Goal: Task Accomplishment & Management: Use online tool/utility

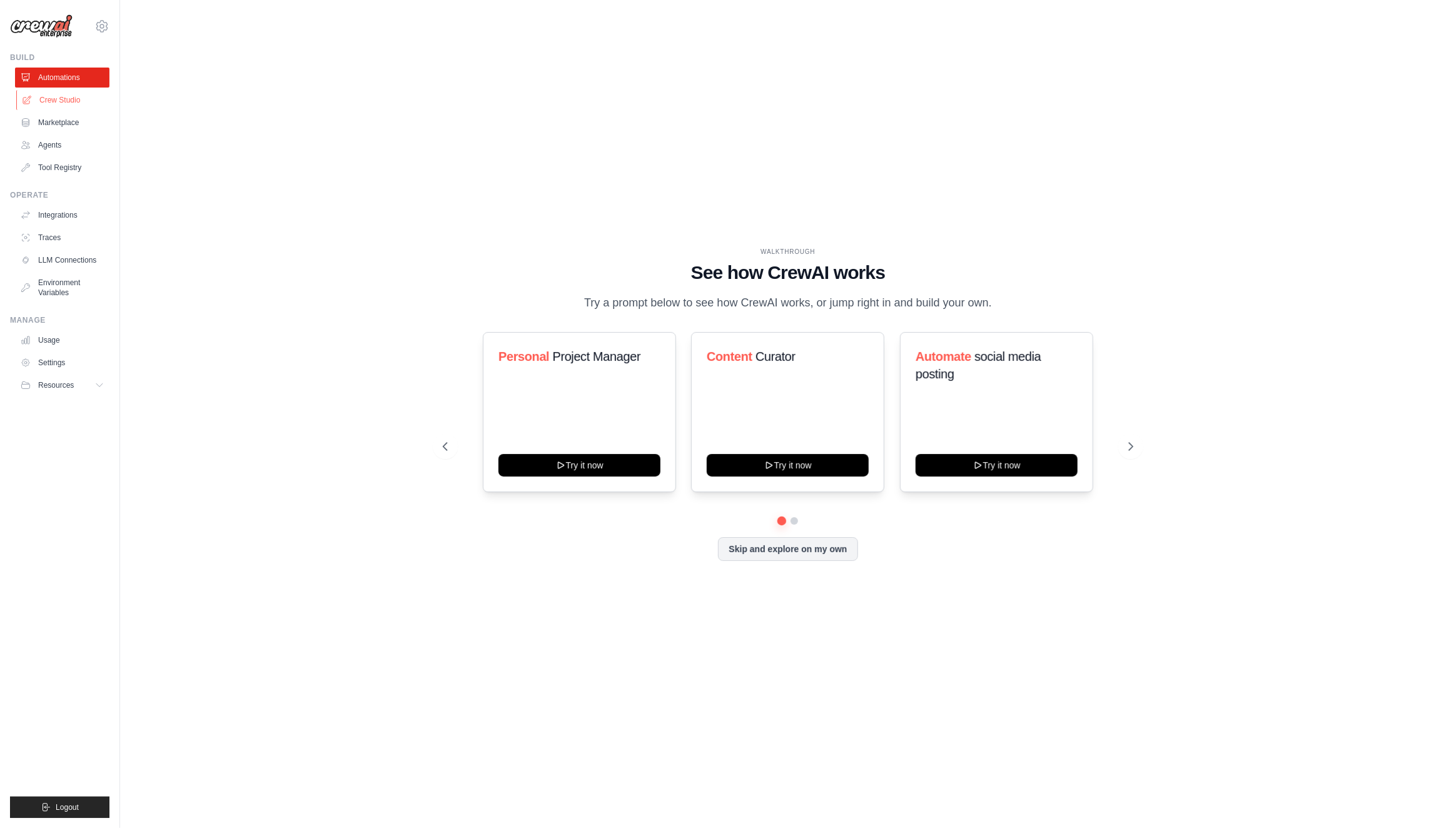
click at [71, 98] on link "Crew Studio" at bounding box center [63, 100] width 94 height 20
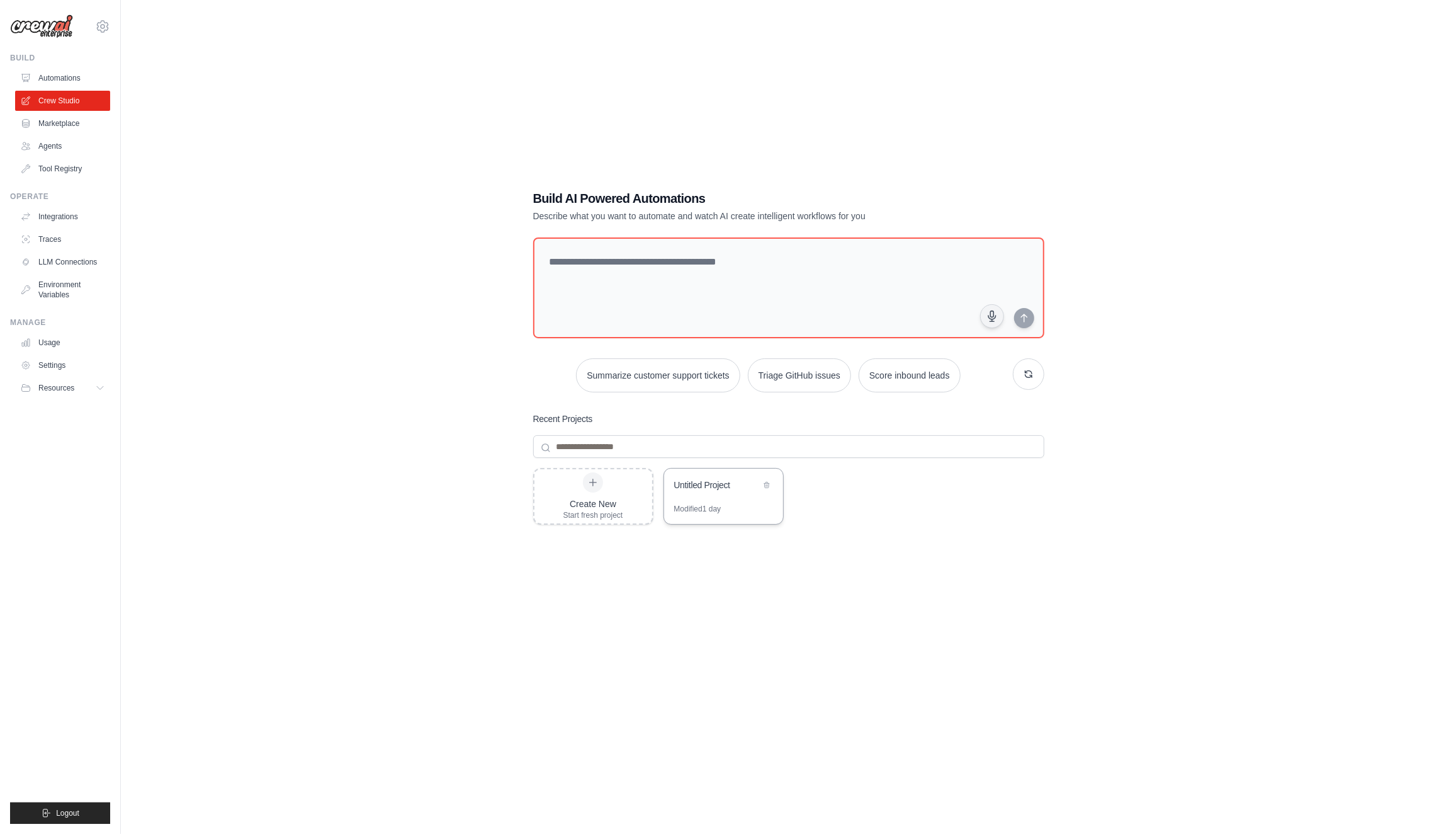
click at [718, 502] on div "Untitled Project" at bounding box center [723, 486] width 119 height 35
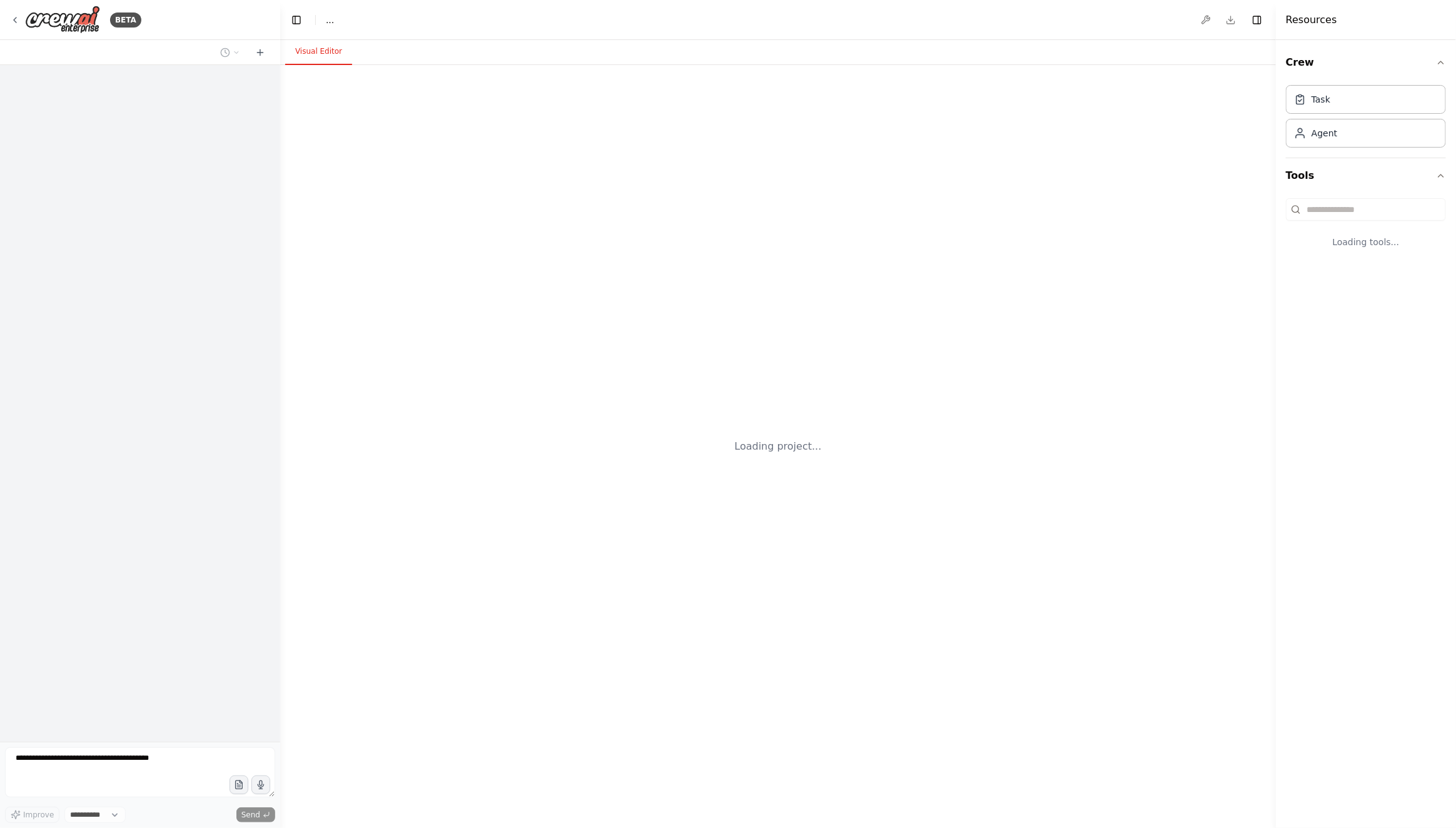
select select "****"
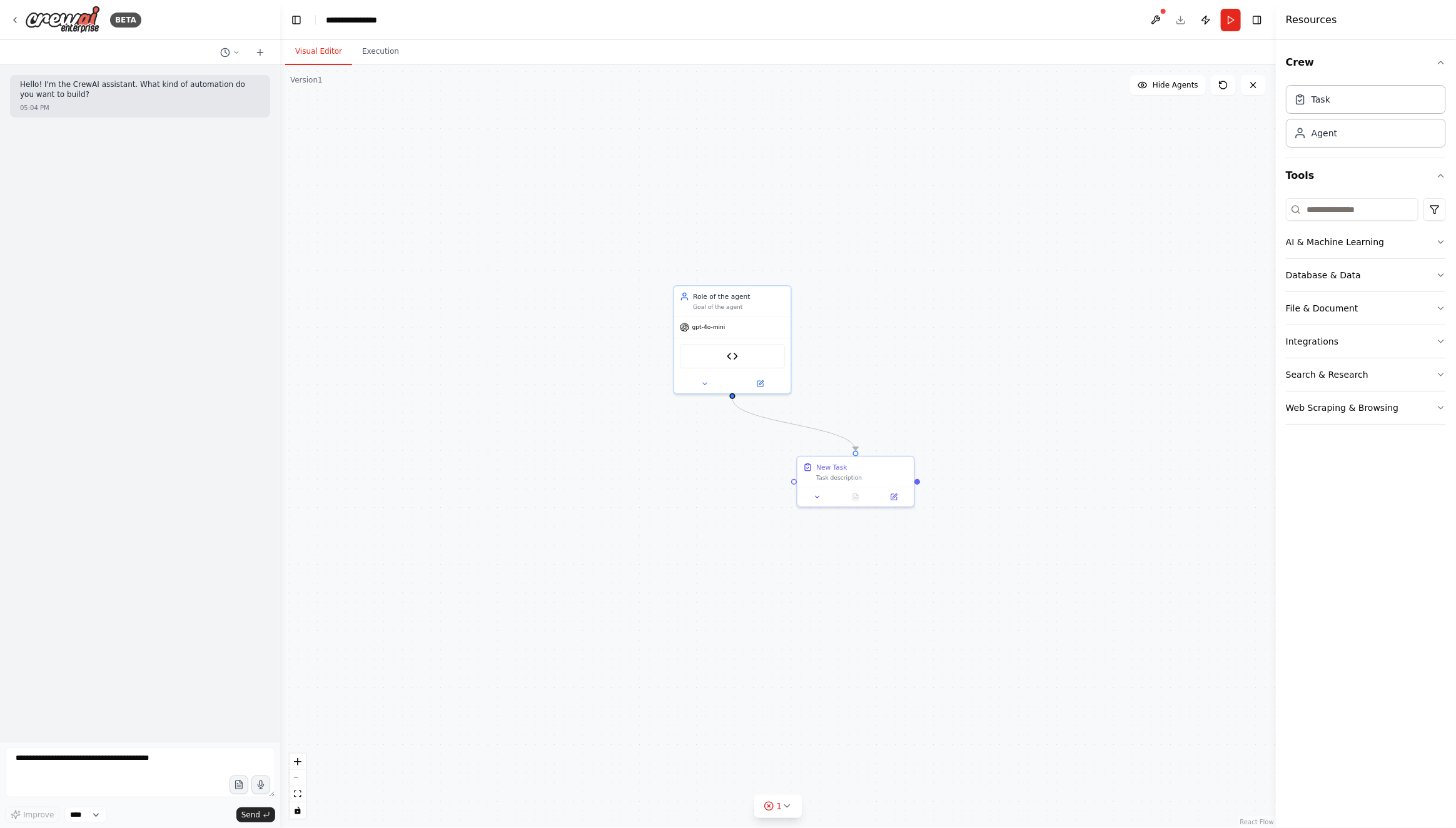
drag, startPoint x: 1084, startPoint y: 421, endPoint x: 898, endPoint y: 275, distance: 236.5
click at [743, 313] on div "gpt-4o-mini" at bounding box center [702, 322] width 154 height 28
click at [669, 396] on icon at bounding box center [666, 397] width 10 height 10
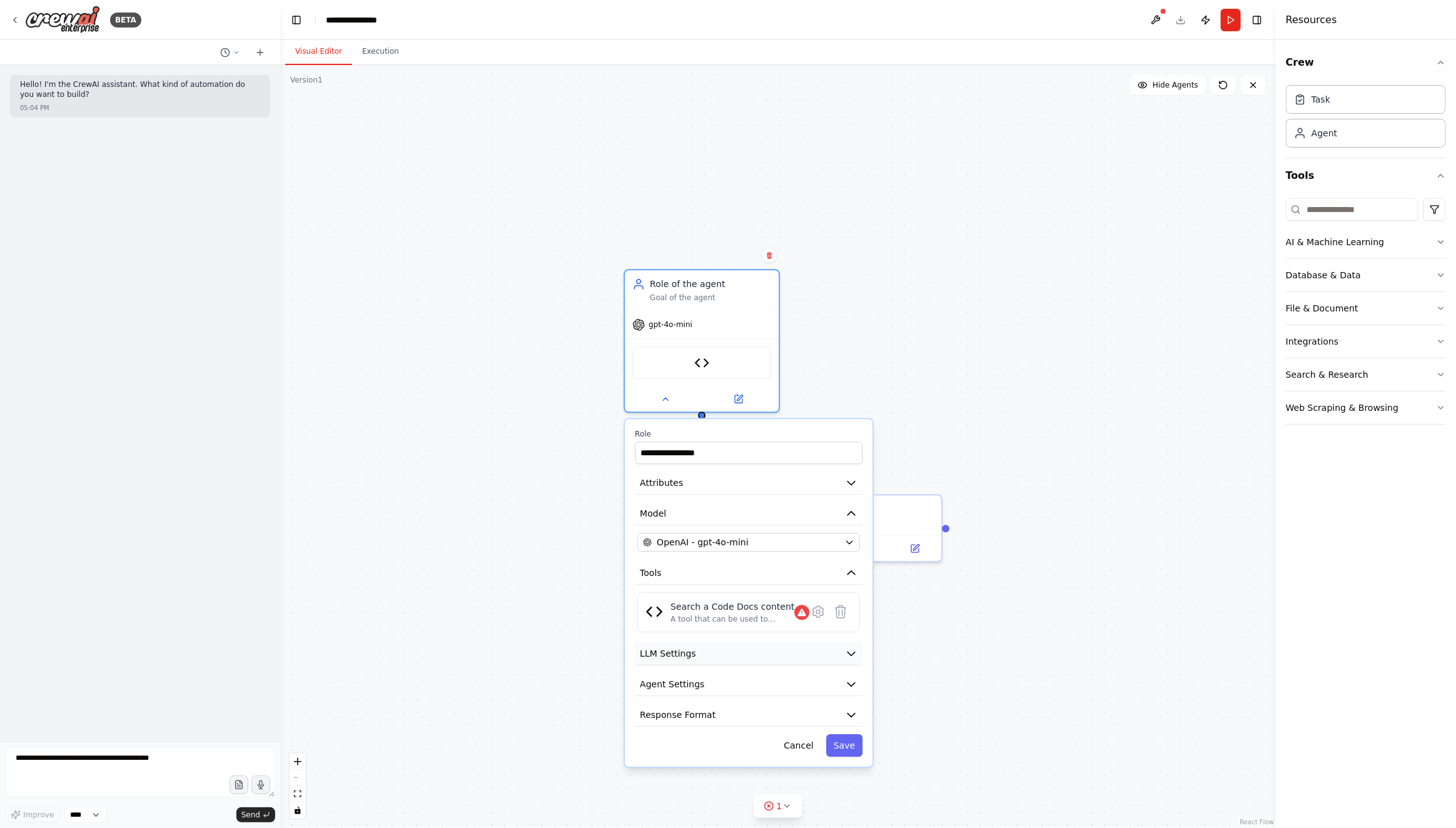
click at [850, 655] on icon "button" at bounding box center [851, 653] width 12 height 12
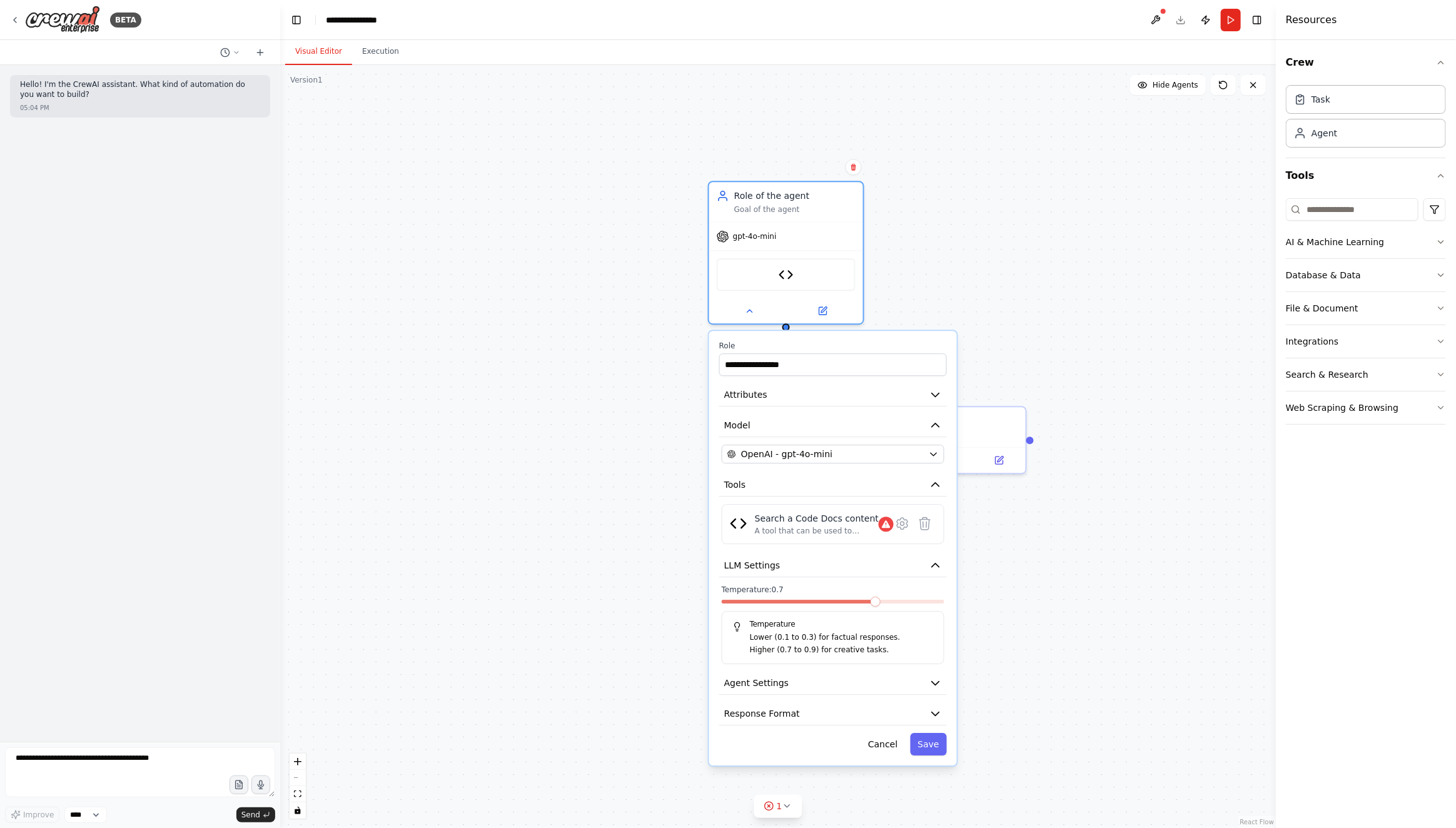
drag, startPoint x: 937, startPoint y: 674, endPoint x: 1021, endPoint y: 587, distance: 120.9
click at [1021, 587] on div ".deletable-edge-delete-btn { width: 20px; height: 20px; border: 0px solid #ffff…" at bounding box center [779, 447] width 996 height 763
click at [824, 303] on icon at bounding box center [822, 308] width 10 height 10
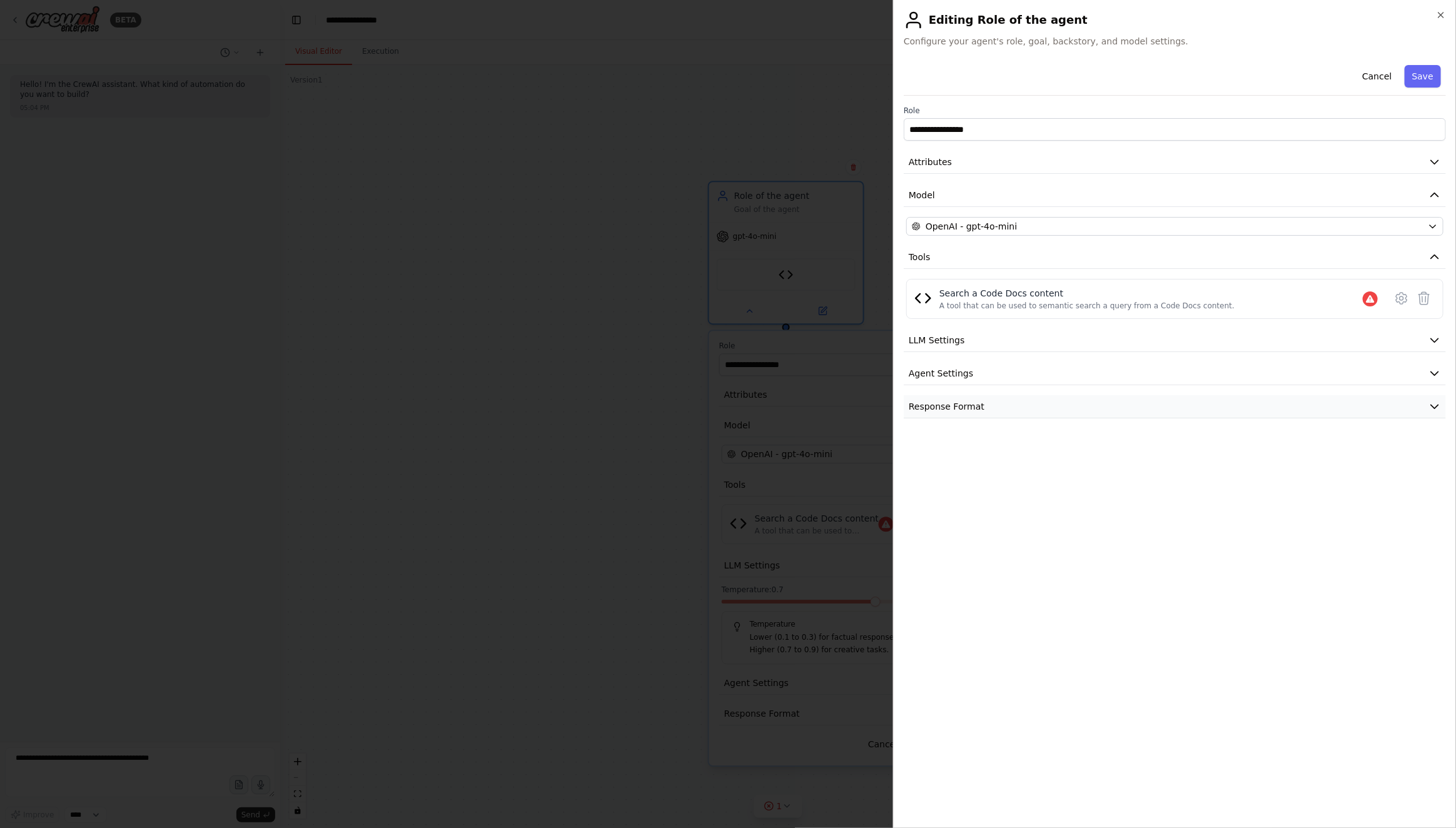
click at [961, 396] on button "Response Format" at bounding box center [1175, 407] width 542 height 23
click at [957, 381] on button "Agent Settings" at bounding box center [1175, 373] width 542 height 23
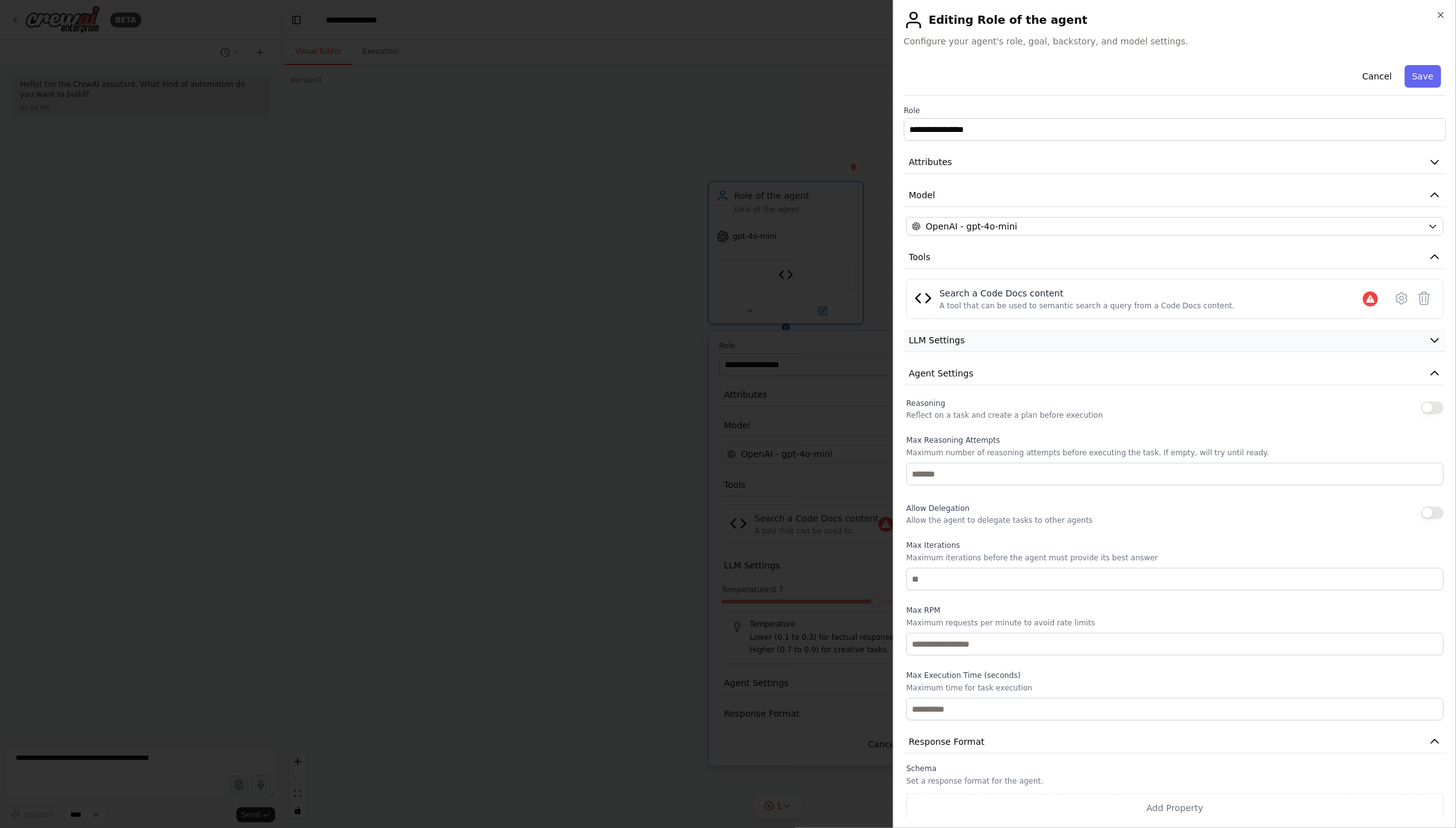
click at [962, 336] on button "LLM Settings" at bounding box center [1175, 340] width 542 height 23
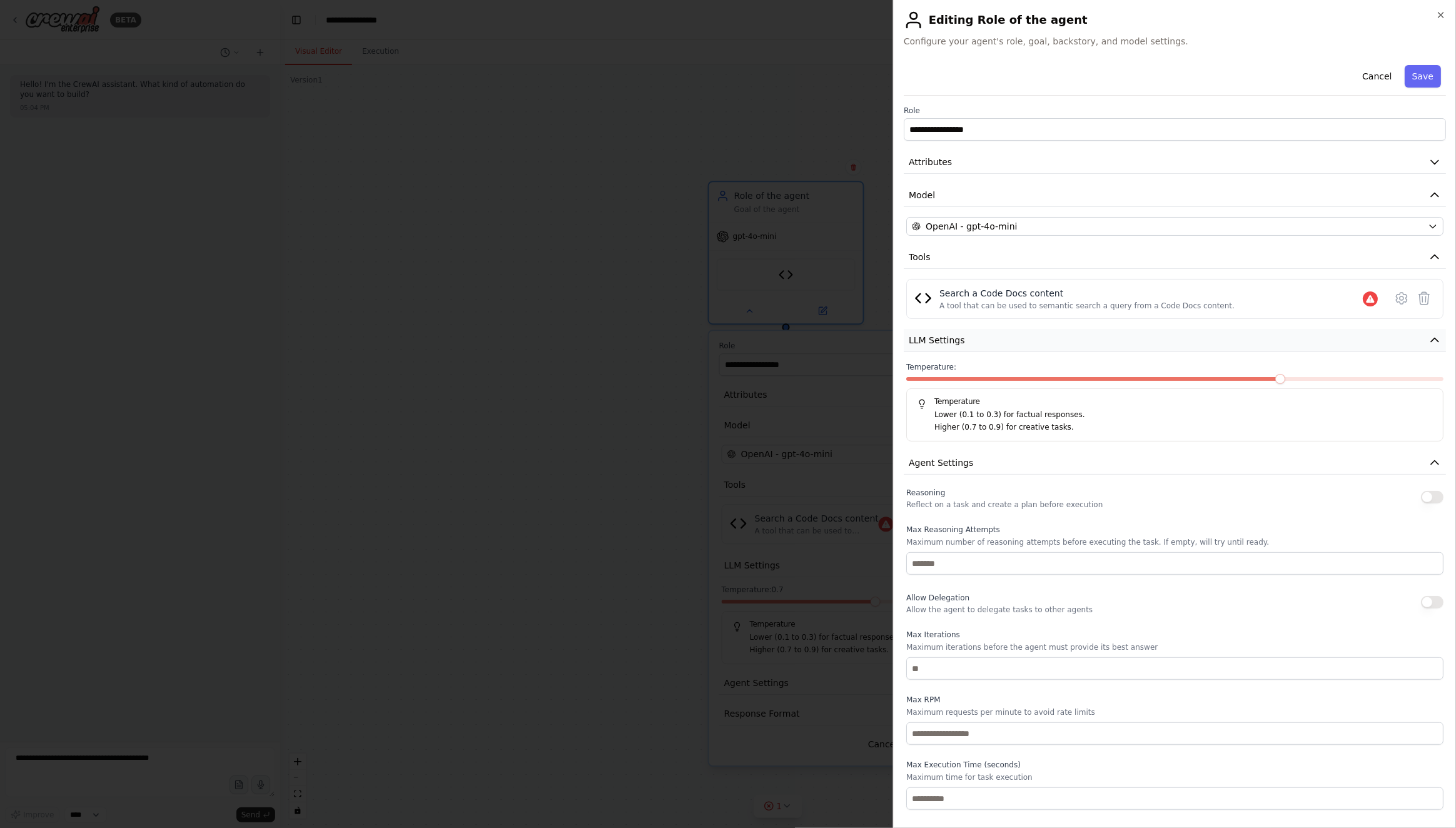
click at [962, 336] on button "LLM Settings" at bounding box center [1175, 340] width 542 height 23
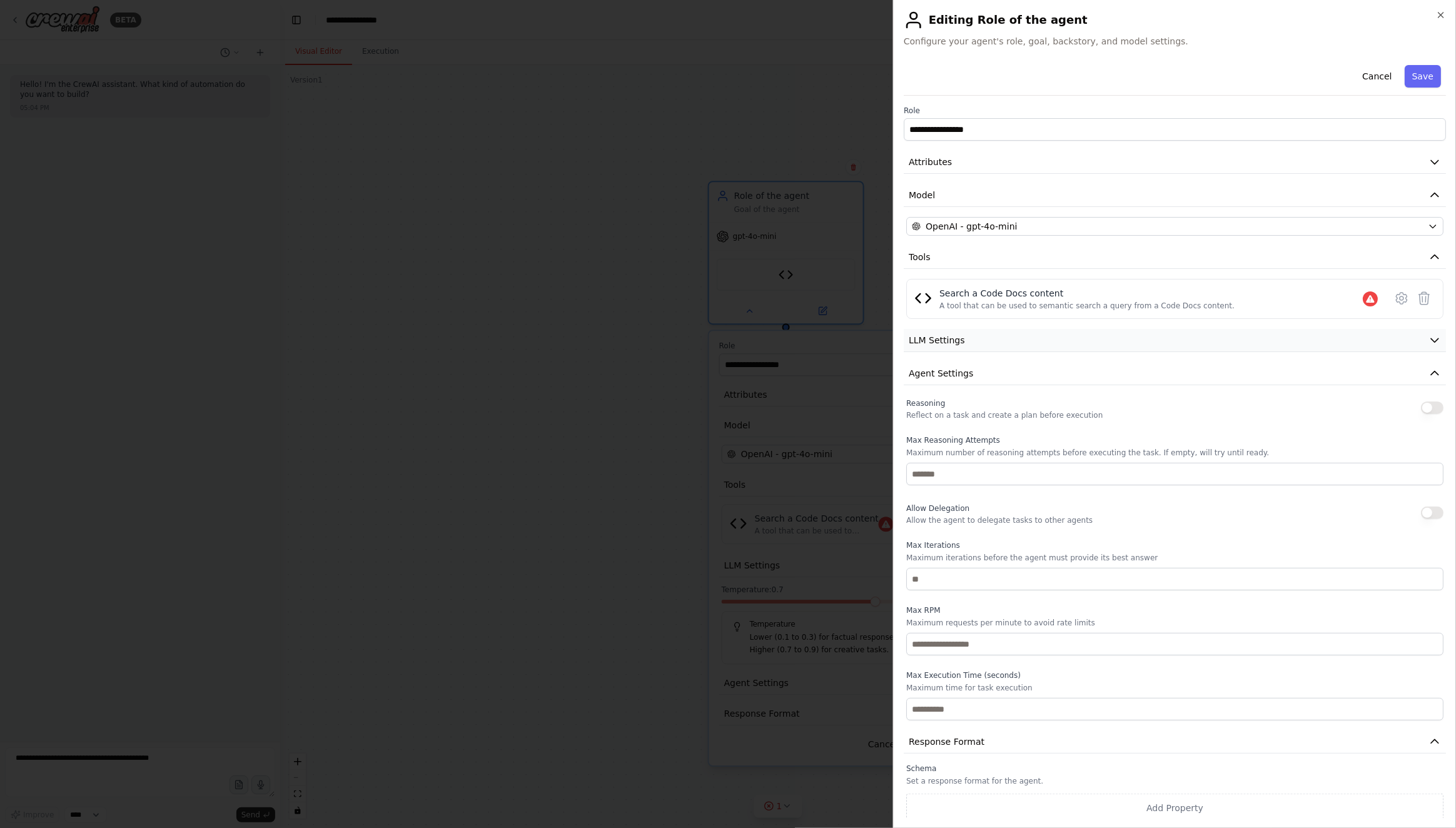
click at [962, 336] on button "LLM Settings" at bounding box center [1175, 340] width 542 height 23
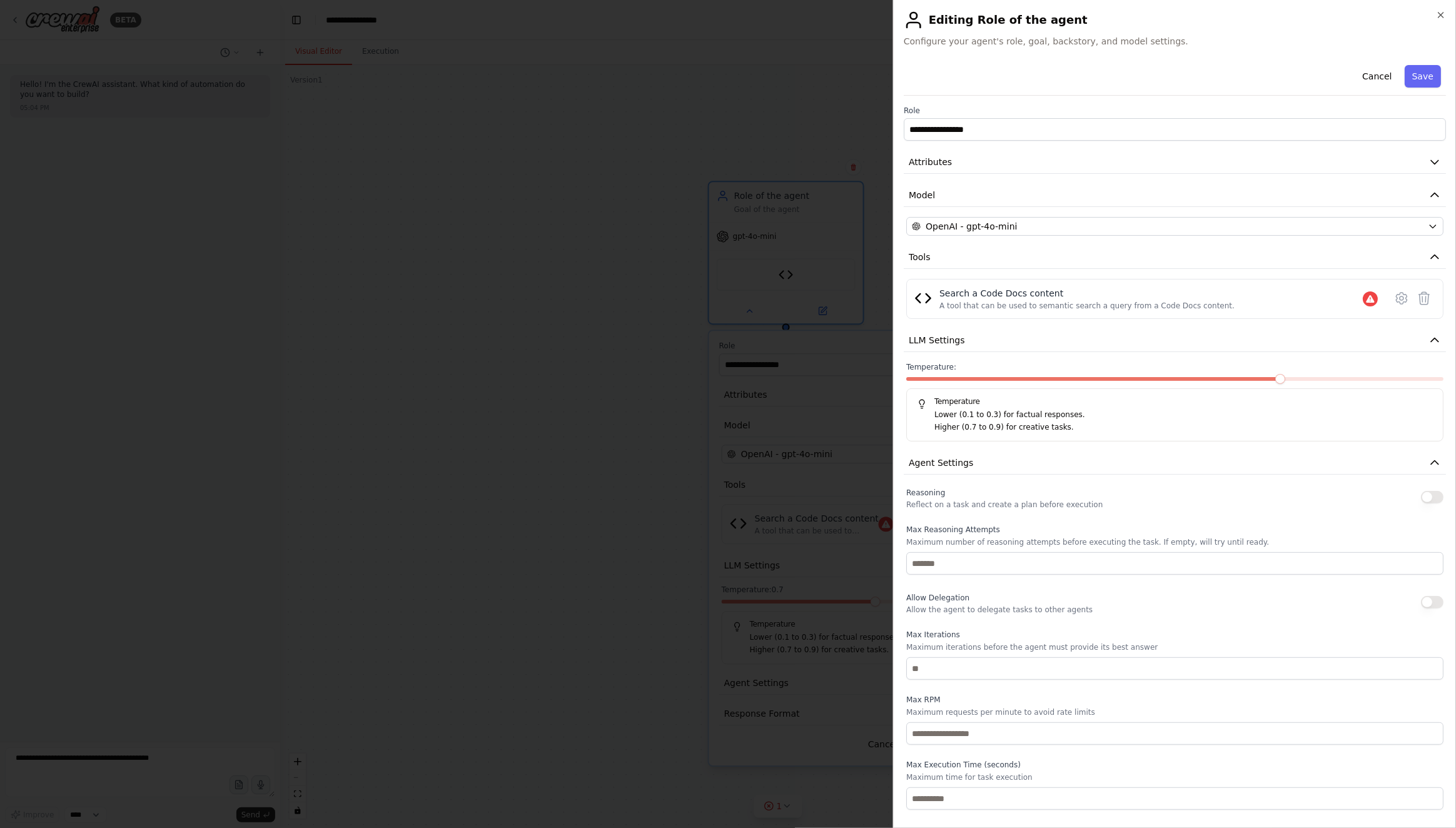
click at [815, 182] on div at bounding box center [728, 414] width 1456 height 828
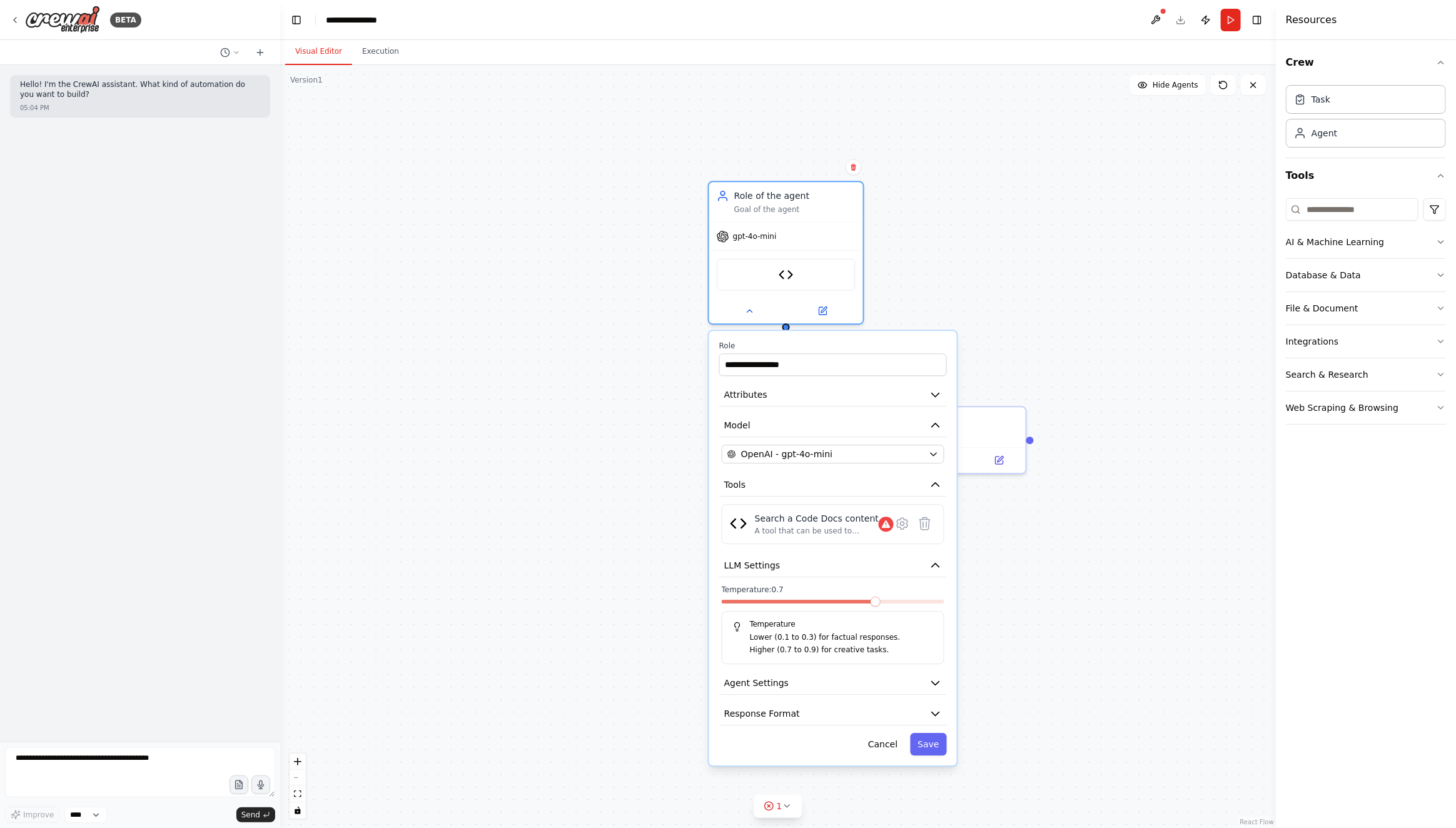
click at [1003, 247] on div ".deletable-edge-delete-btn { width: 20px; height: 20px; border: 0px solid #ffff…" at bounding box center [779, 447] width 996 height 763
click at [885, 745] on button "Cancel" at bounding box center [883, 744] width 45 height 23
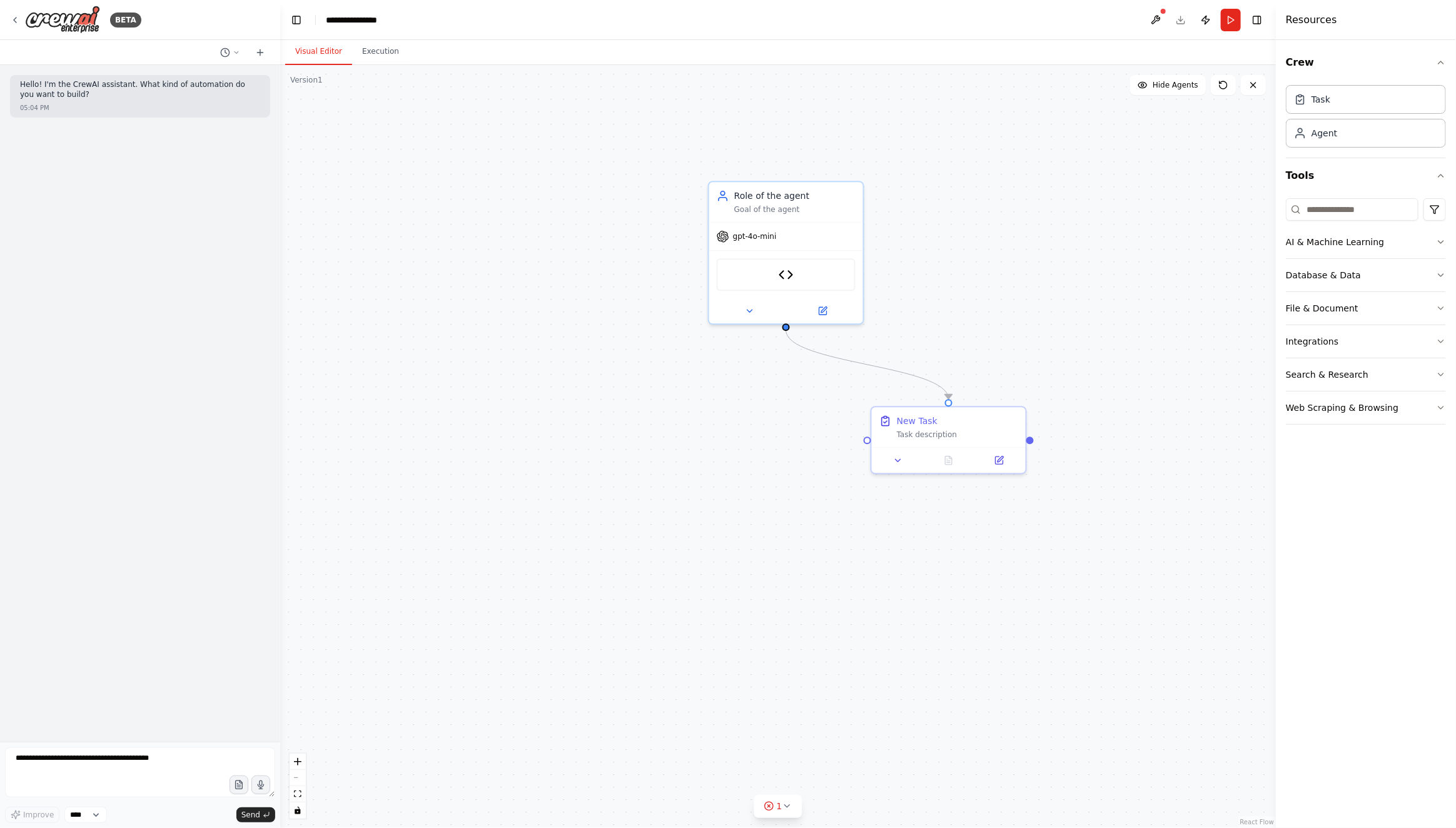
click at [954, 529] on div ".deletable-edge-delete-btn { width: 20px; height: 20px; border: 0px solid #ffff…" at bounding box center [779, 447] width 996 height 763
click at [985, 425] on div "New Task" at bounding box center [958, 418] width 122 height 12
click at [1143, 195] on div ".deletable-edge-delete-btn { width: 20px; height: 20px; border: 0px solid #ffff…" at bounding box center [779, 447] width 996 height 763
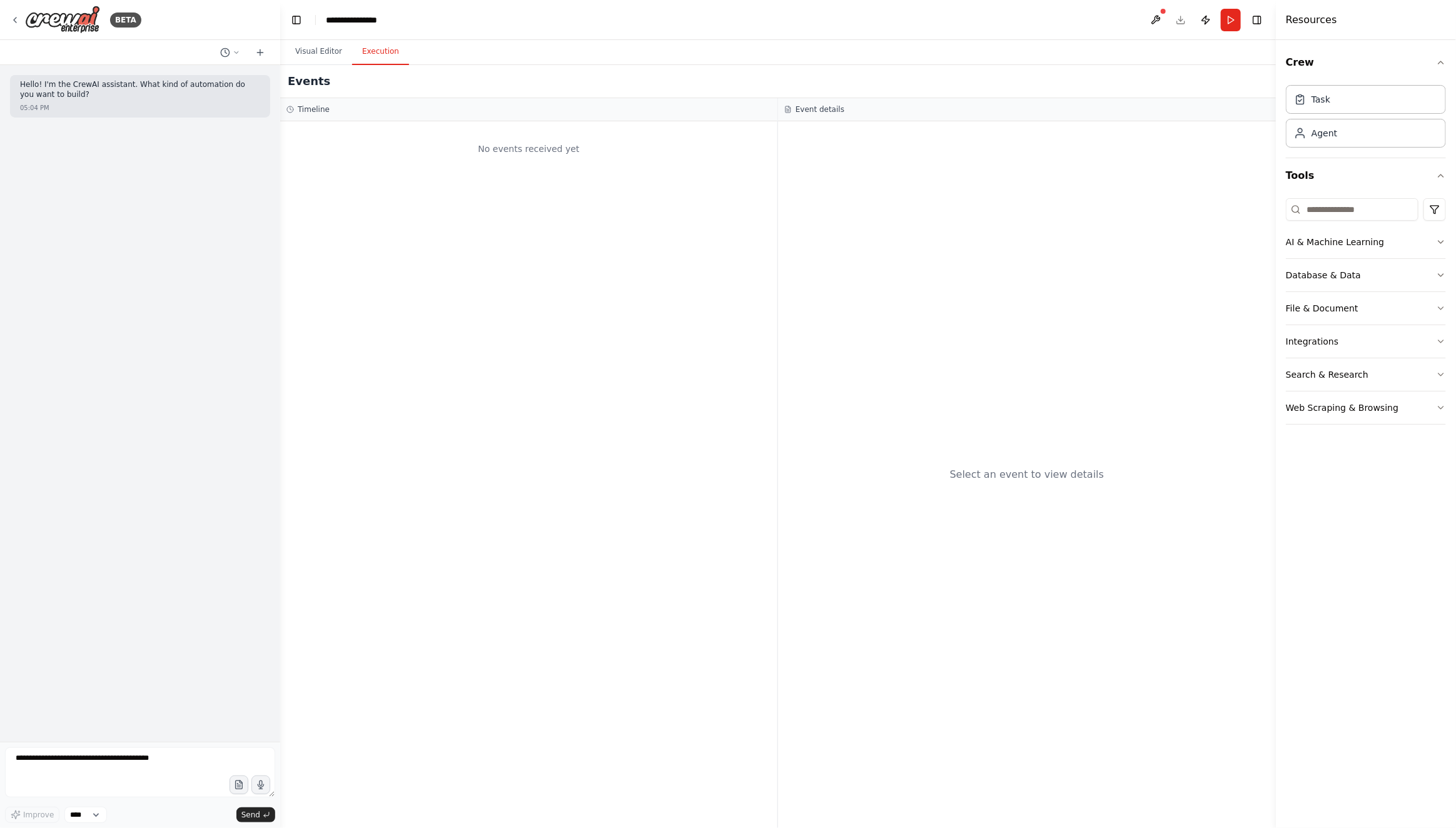
click at [373, 53] on button "Execution" at bounding box center [381, 52] width 57 height 26
click at [311, 49] on button "Visual Editor" at bounding box center [318, 52] width 67 height 26
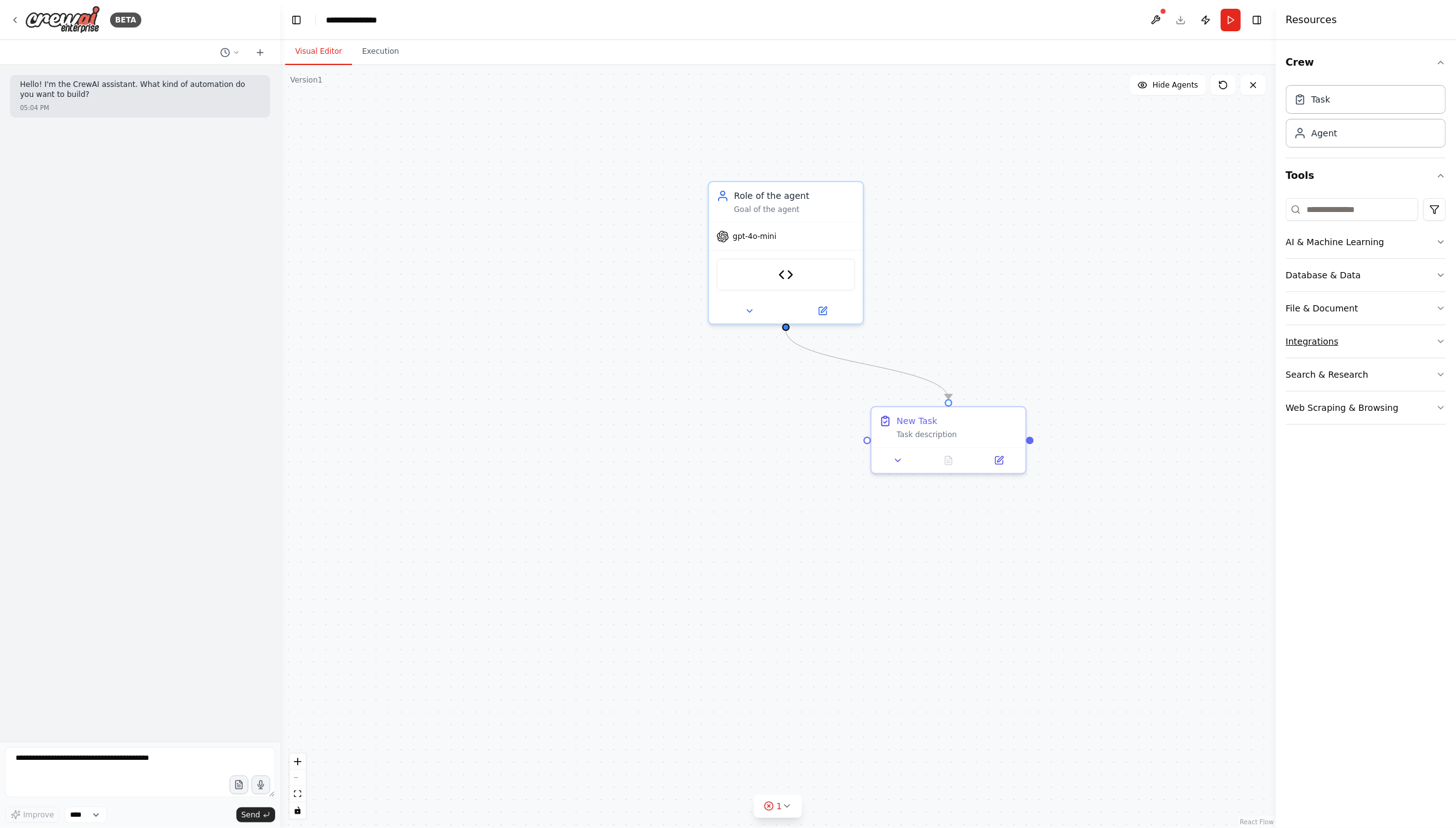
click at [1335, 338] on button "Integrations" at bounding box center [1366, 341] width 160 height 32
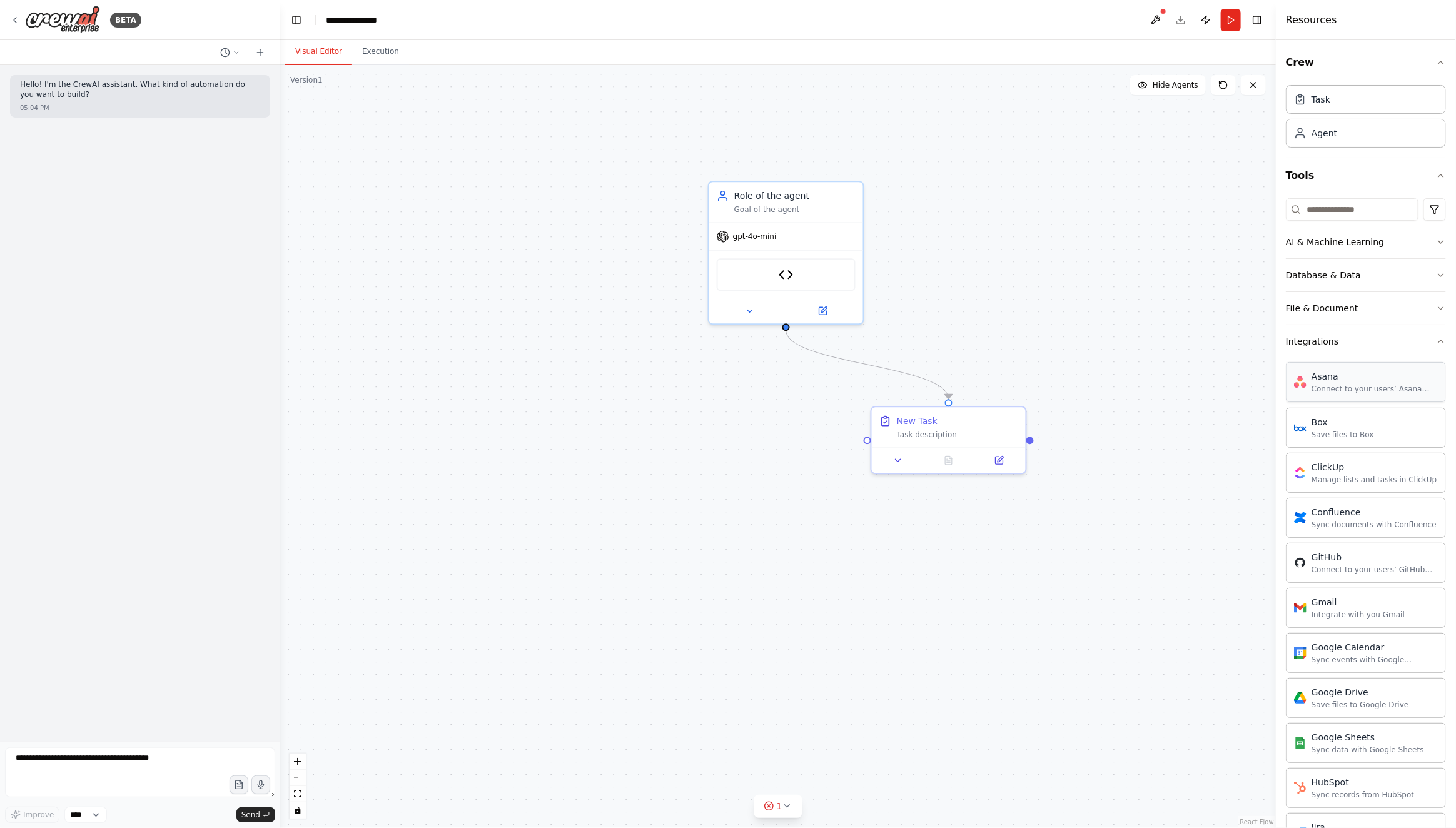
click at [1348, 392] on div "Asana Connect to your users’ Asana accounts" at bounding box center [1366, 381] width 160 height 40
click at [812, 275] on img at bounding box center [811, 272] width 15 height 15
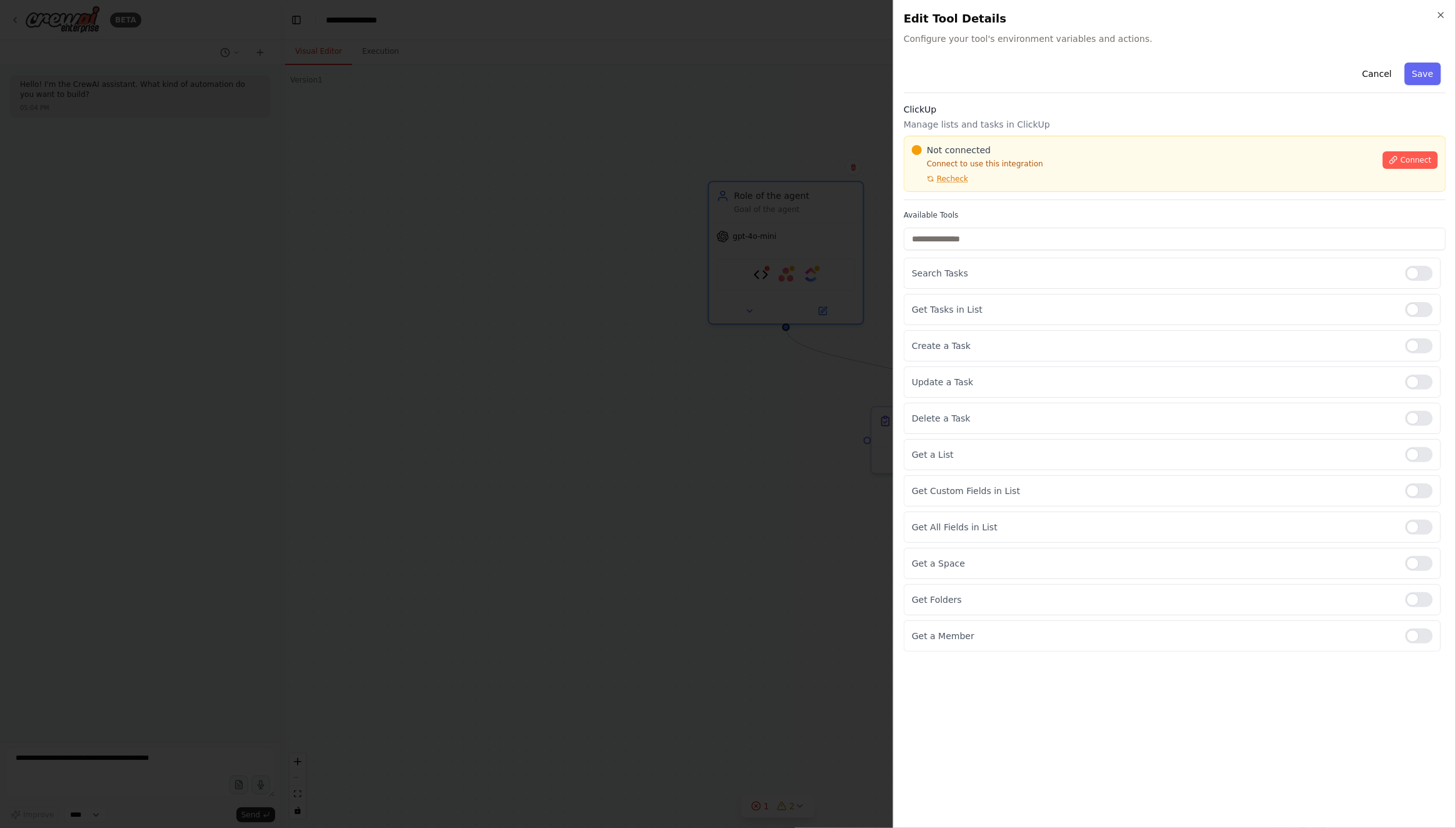
click at [688, 327] on div at bounding box center [728, 414] width 1456 height 828
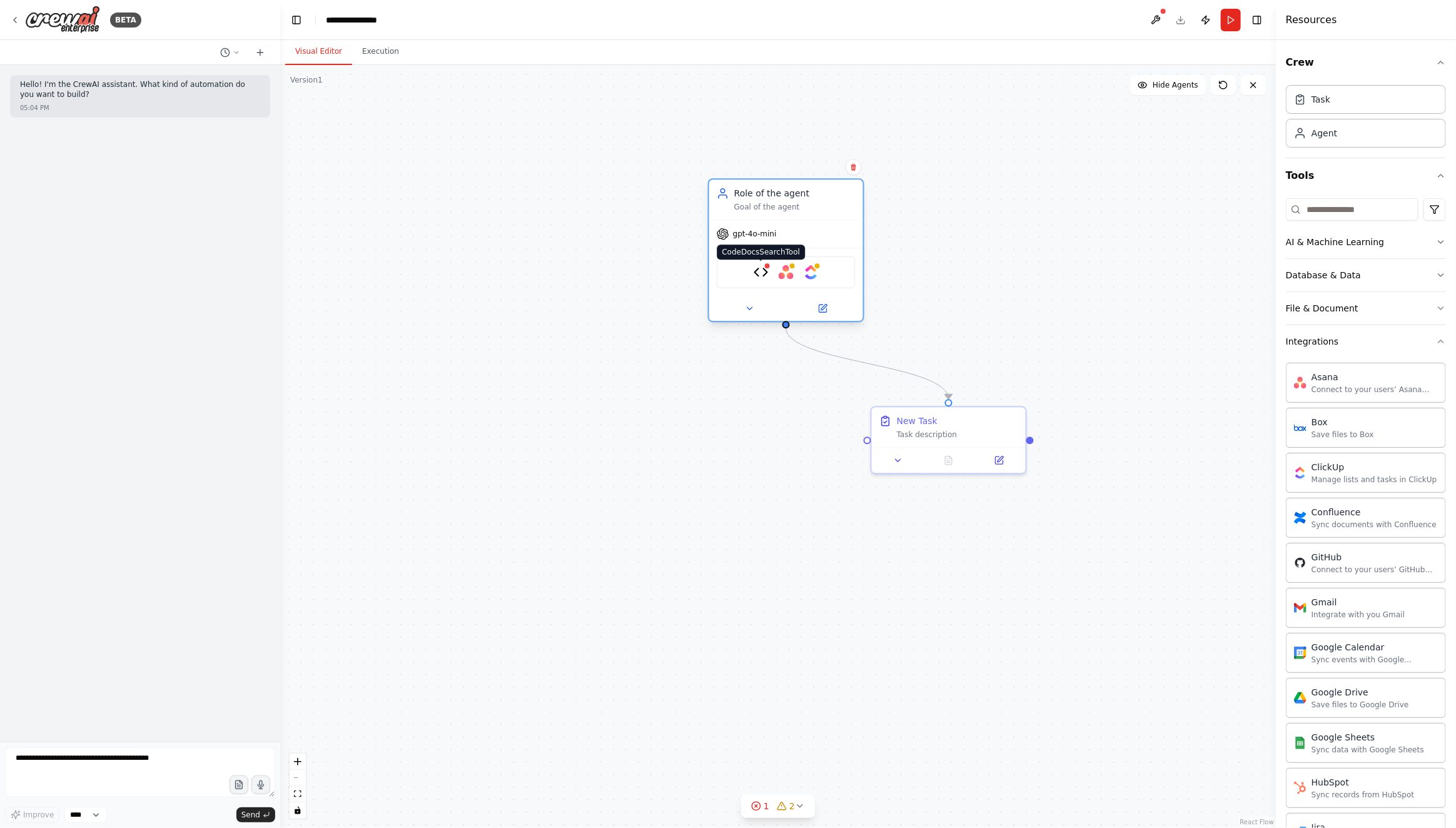
click at [759, 275] on img at bounding box center [761, 272] width 15 height 15
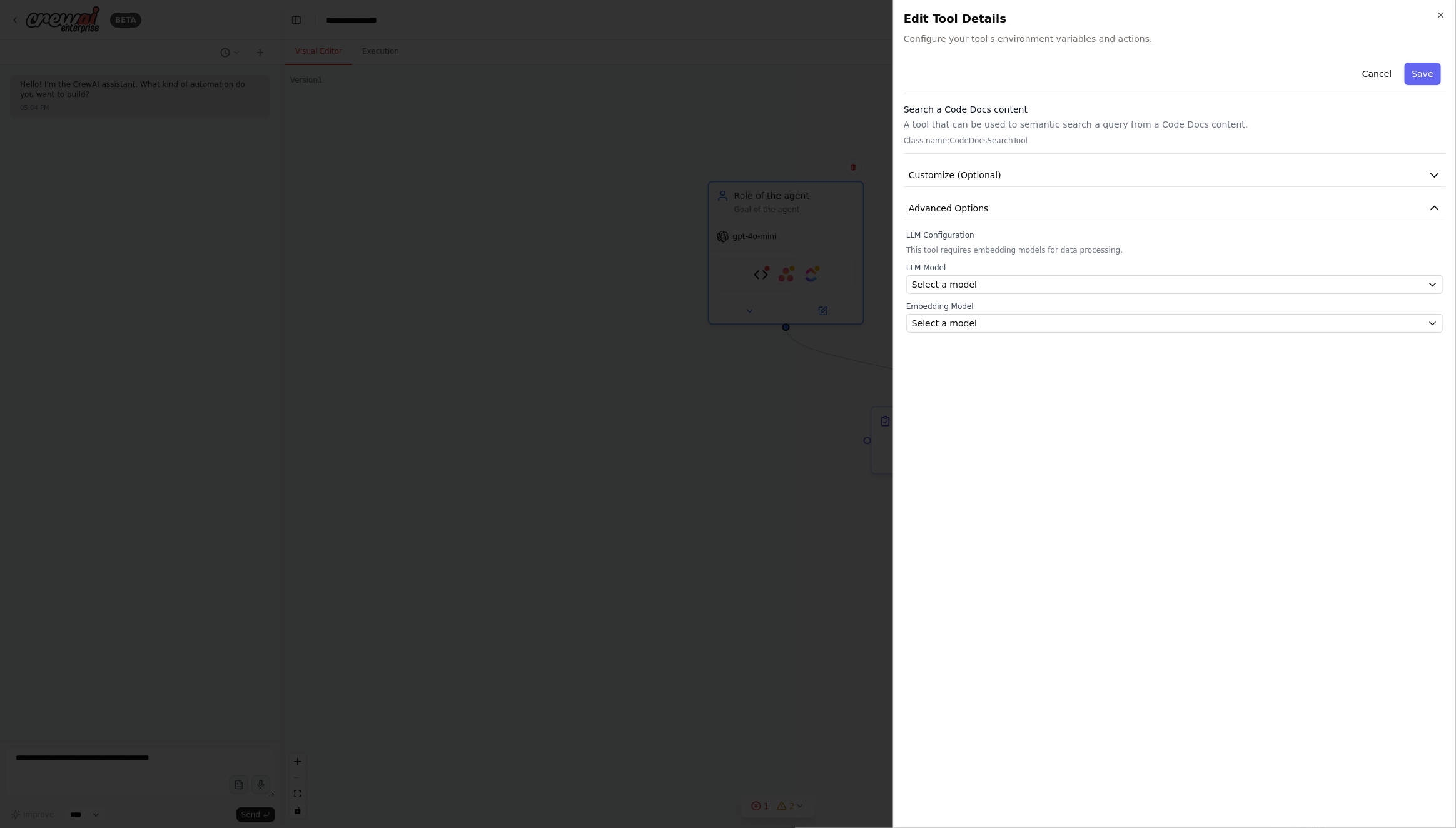
click at [724, 298] on div at bounding box center [728, 414] width 1456 height 828
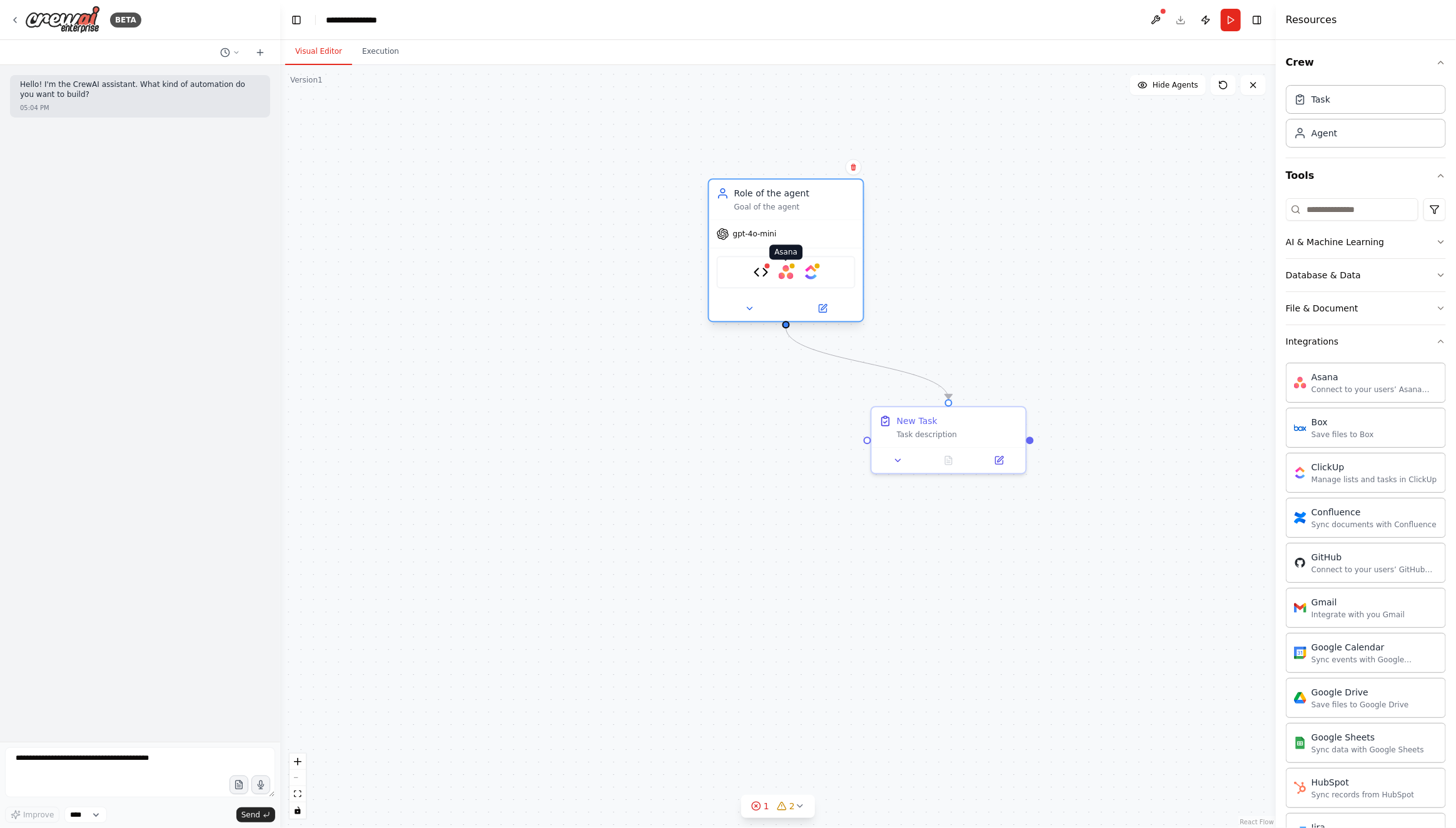
click at [789, 275] on img at bounding box center [786, 272] width 15 height 15
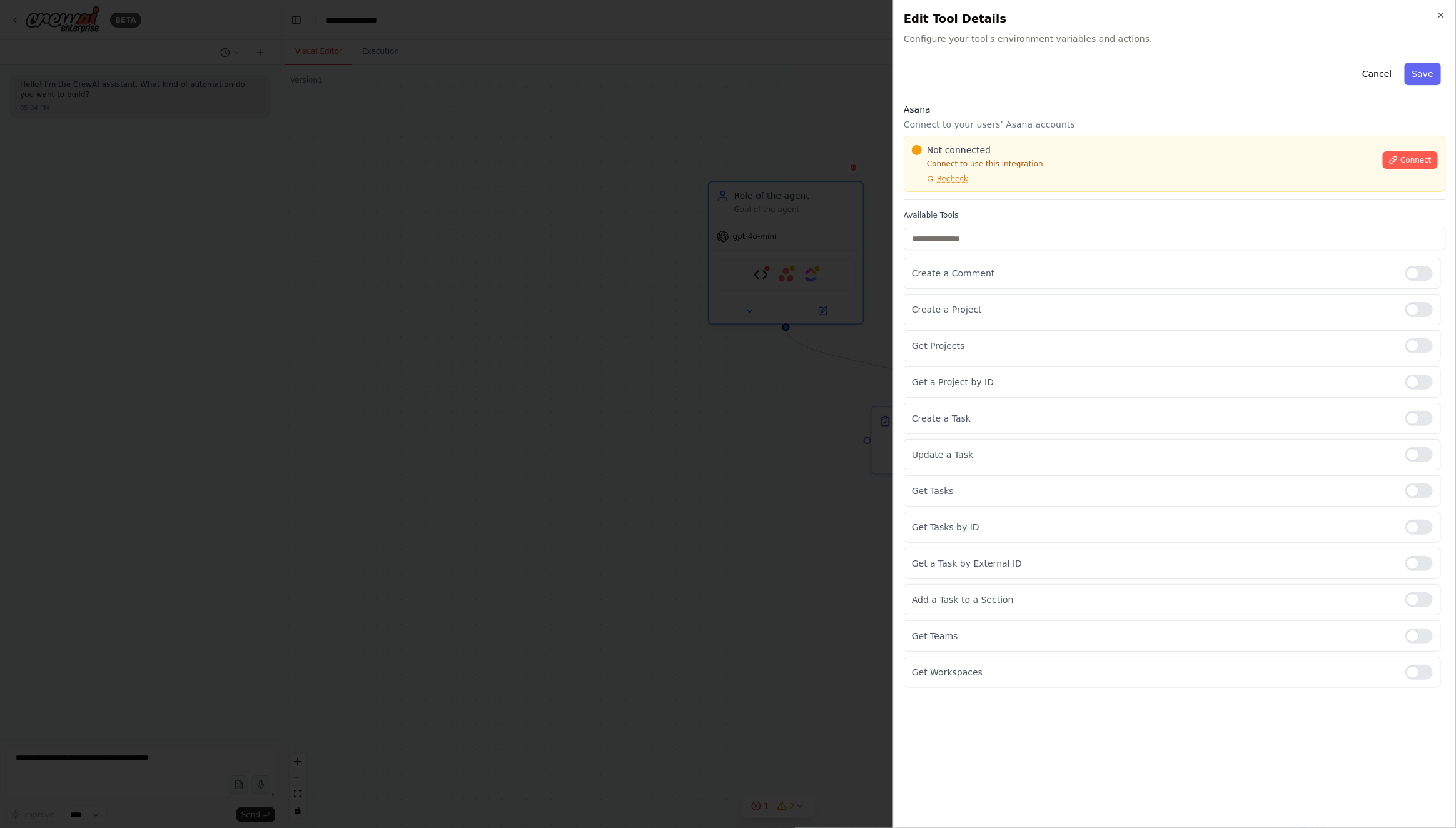
click at [696, 349] on div at bounding box center [728, 414] width 1456 height 828
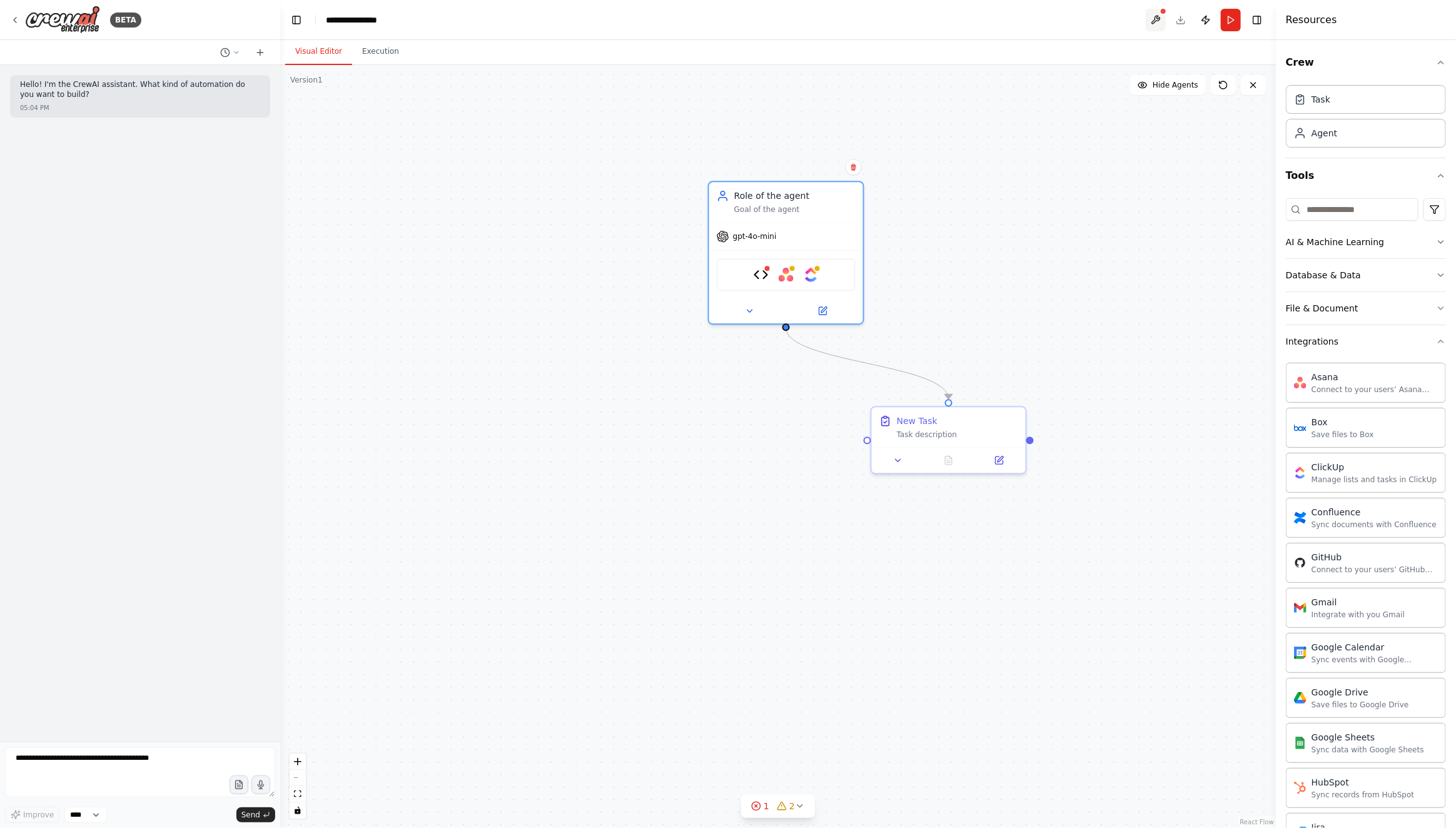
click at [1154, 16] on button at bounding box center [1155, 20] width 20 height 23
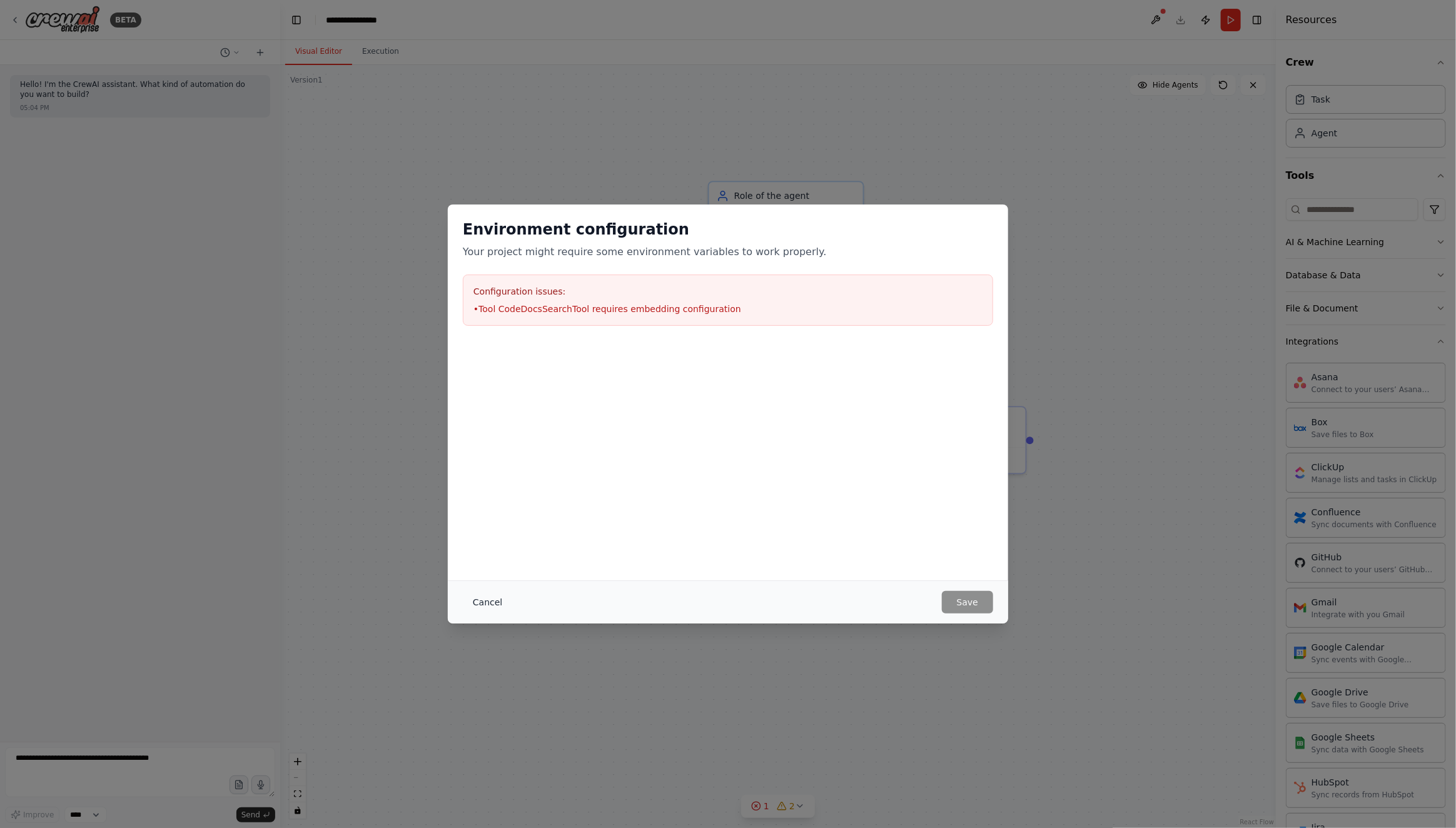
click at [483, 604] on button "Cancel" at bounding box center [487, 602] width 49 height 23
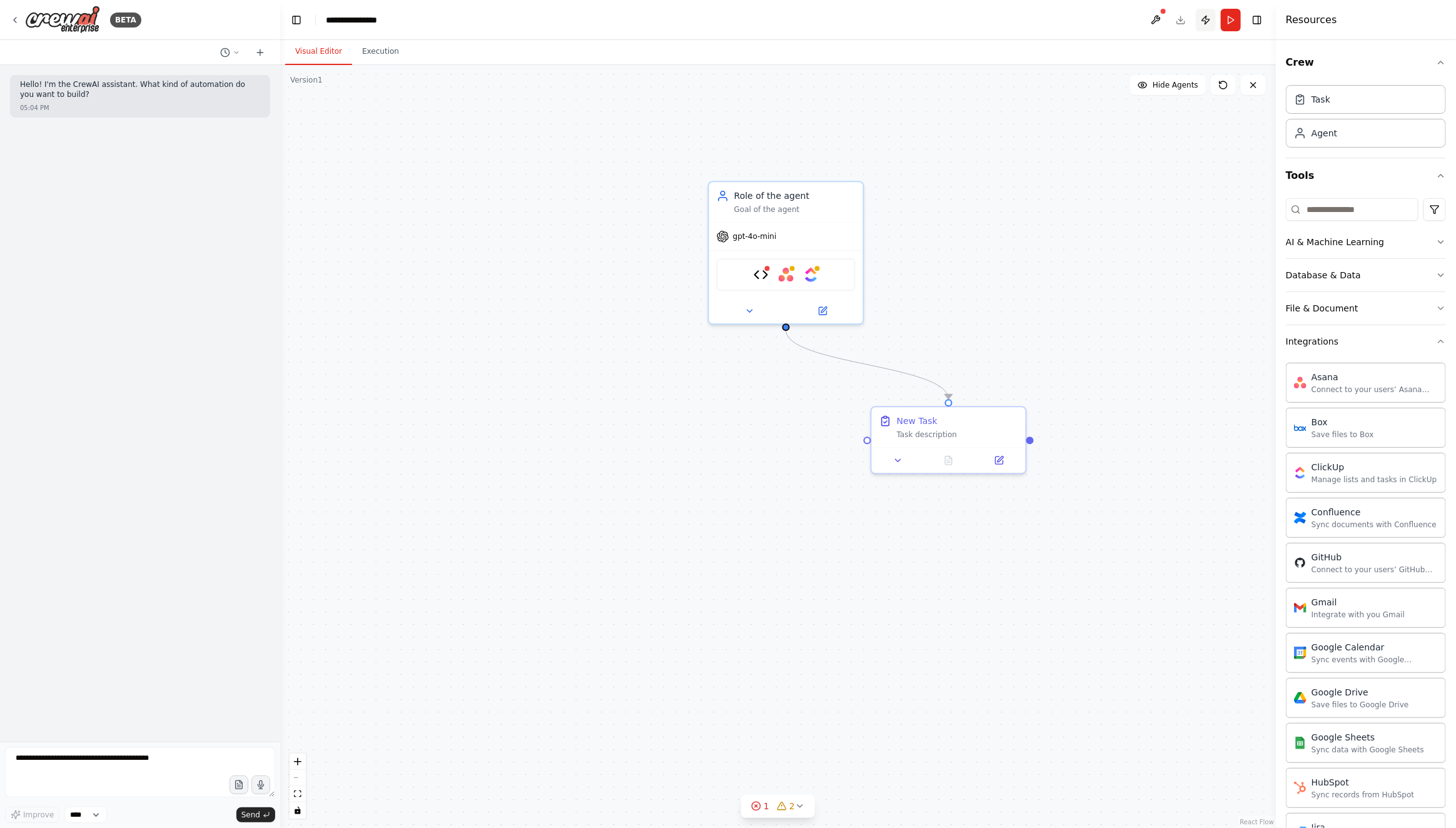
click at [1207, 22] on button "Publish" at bounding box center [1206, 20] width 20 height 23
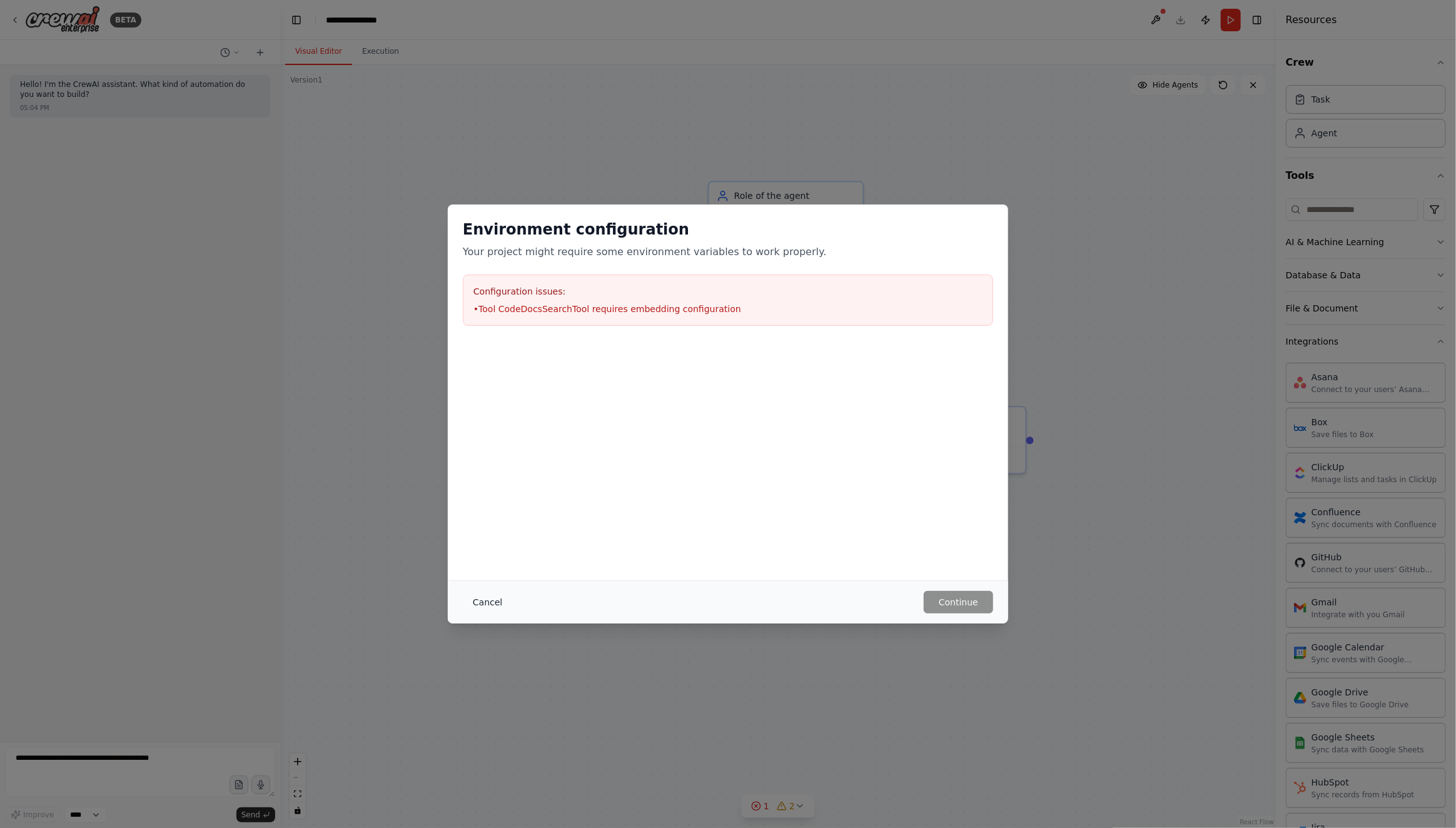
click at [482, 602] on button "Cancel" at bounding box center [487, 602] width 49 height 23
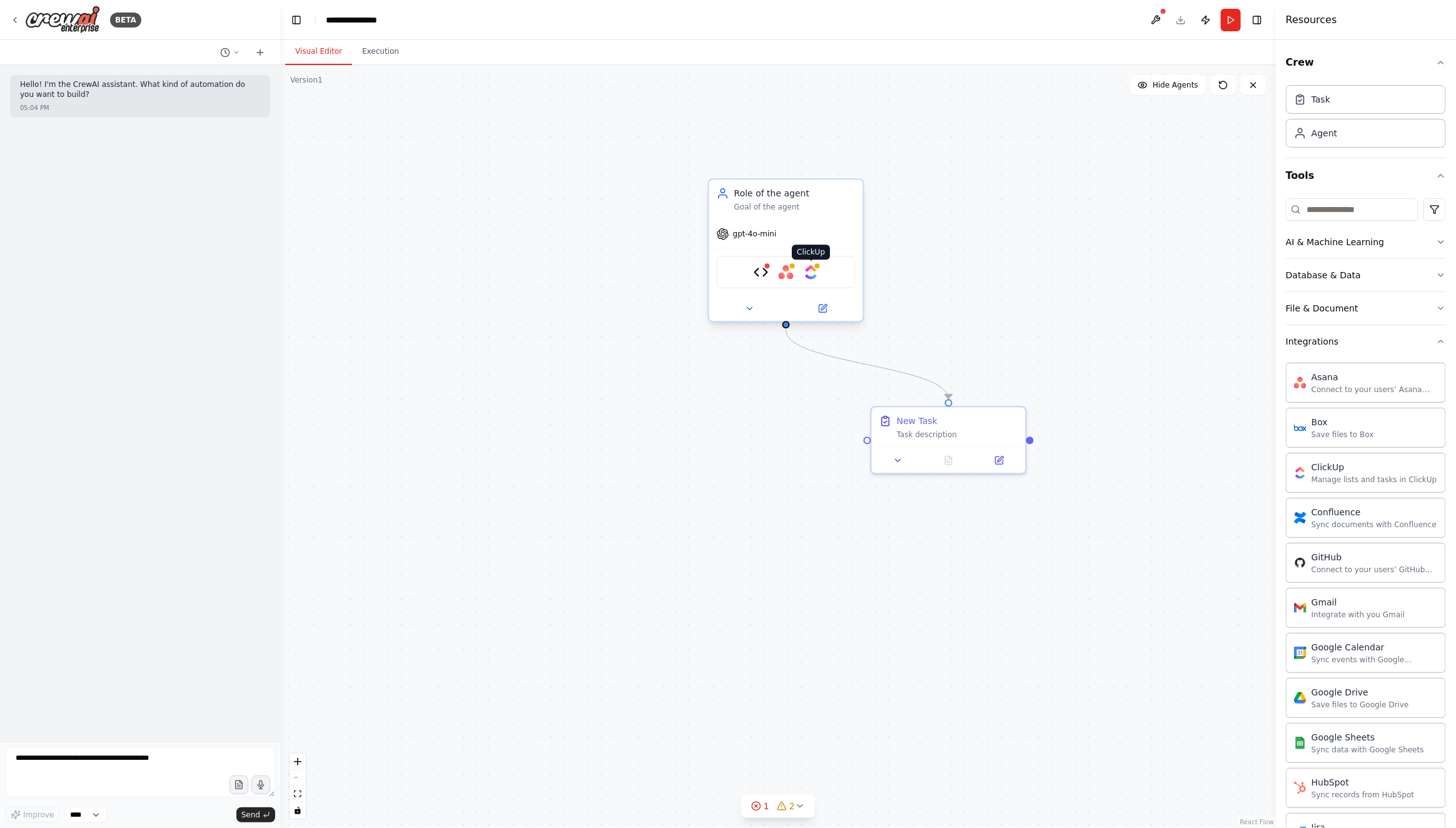
click at [811, 272] on img at bounding box center [811, 272] width 15 height 15
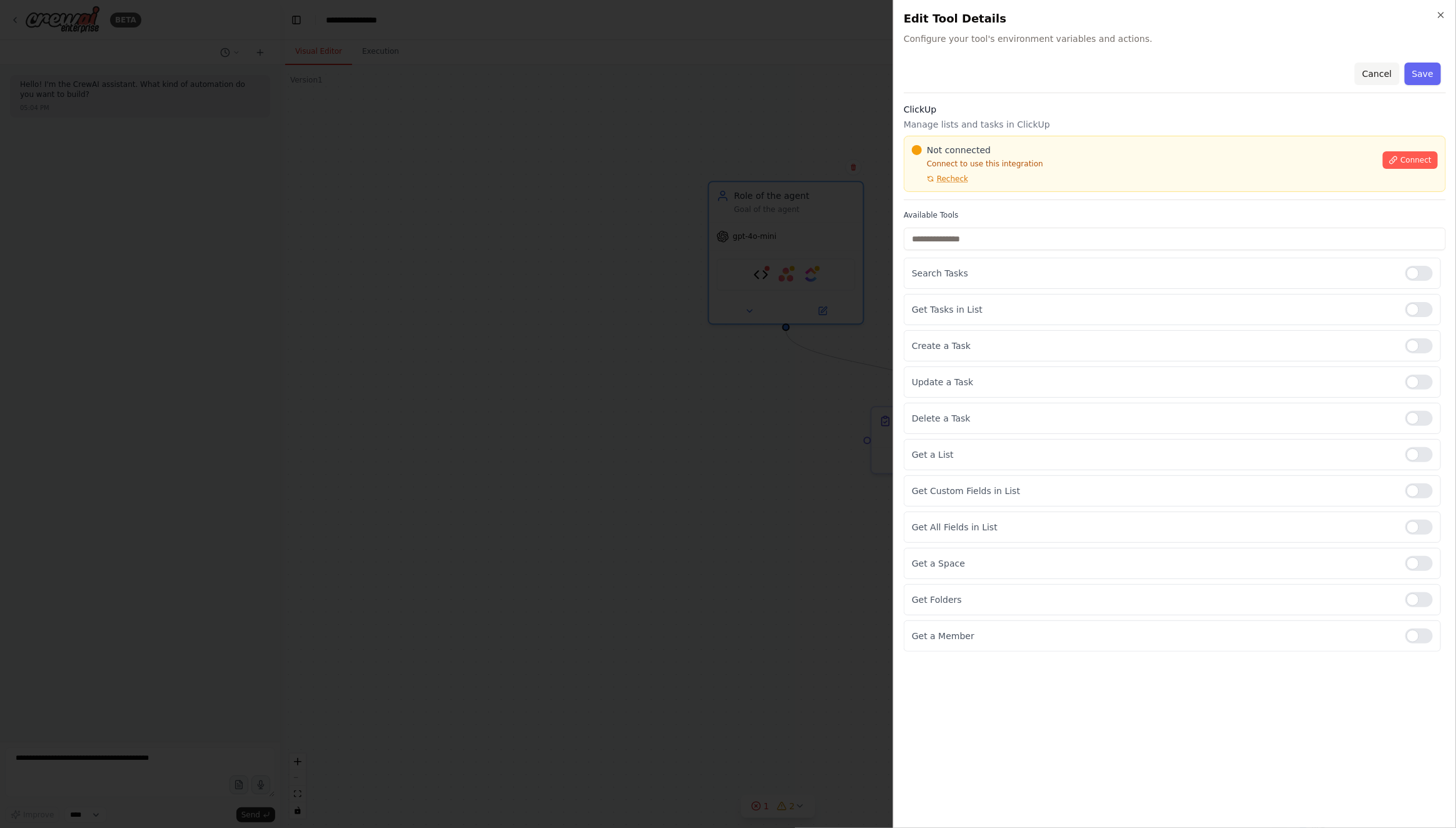
click at [1373, 71] on button "Cancel" at bounding box center [1377, 73] width 45 height 23
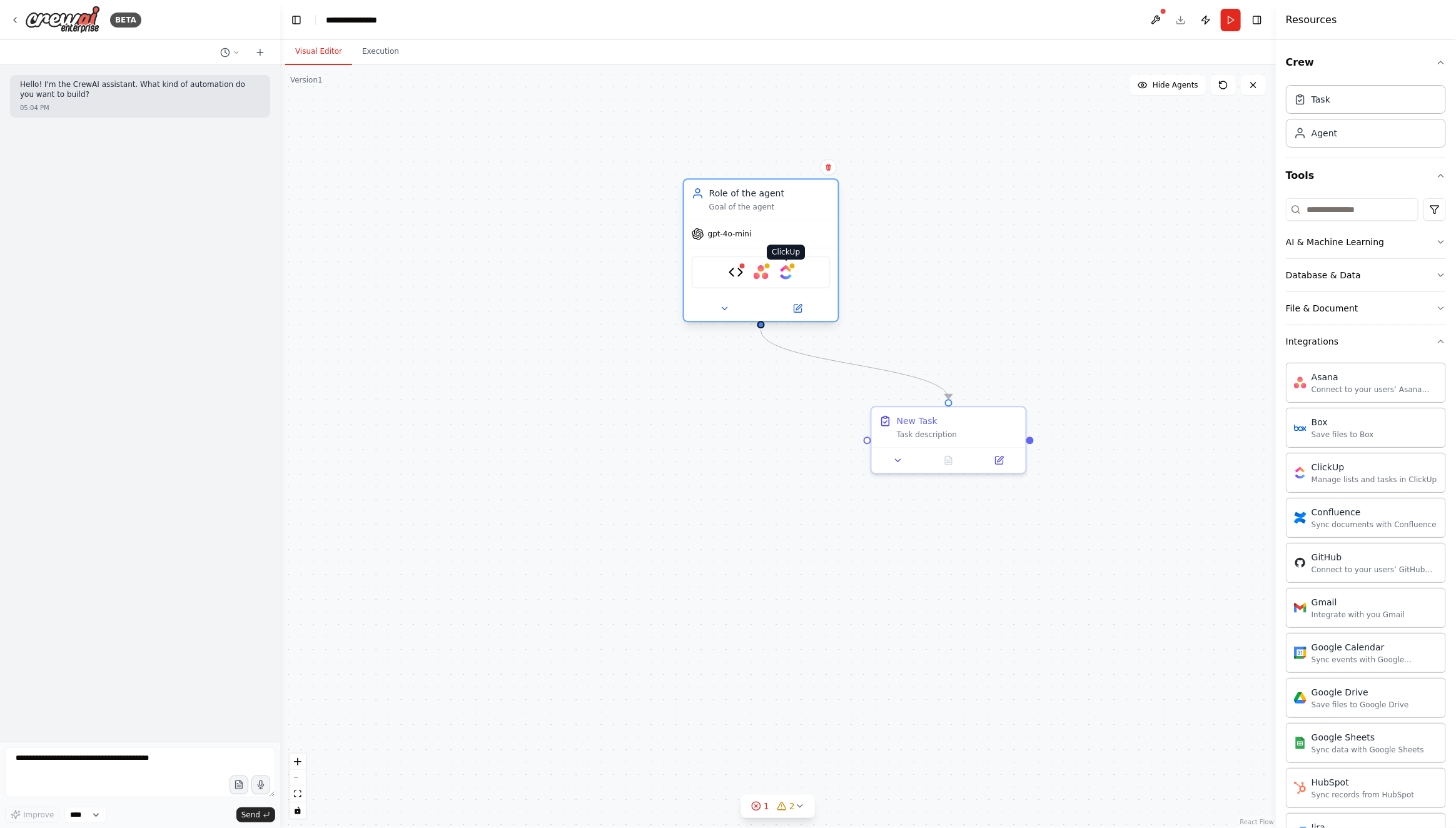
drag, startPoint x: 813, startPoint y: 272, endPoint x: 785, endPoint y: 273, distance: 28.0
click at [785, 273] on img at bounding box center [786, 272] width 15 height 15
click at [721, 305] on icon at bounding box center [724, 308] width 10 height 10
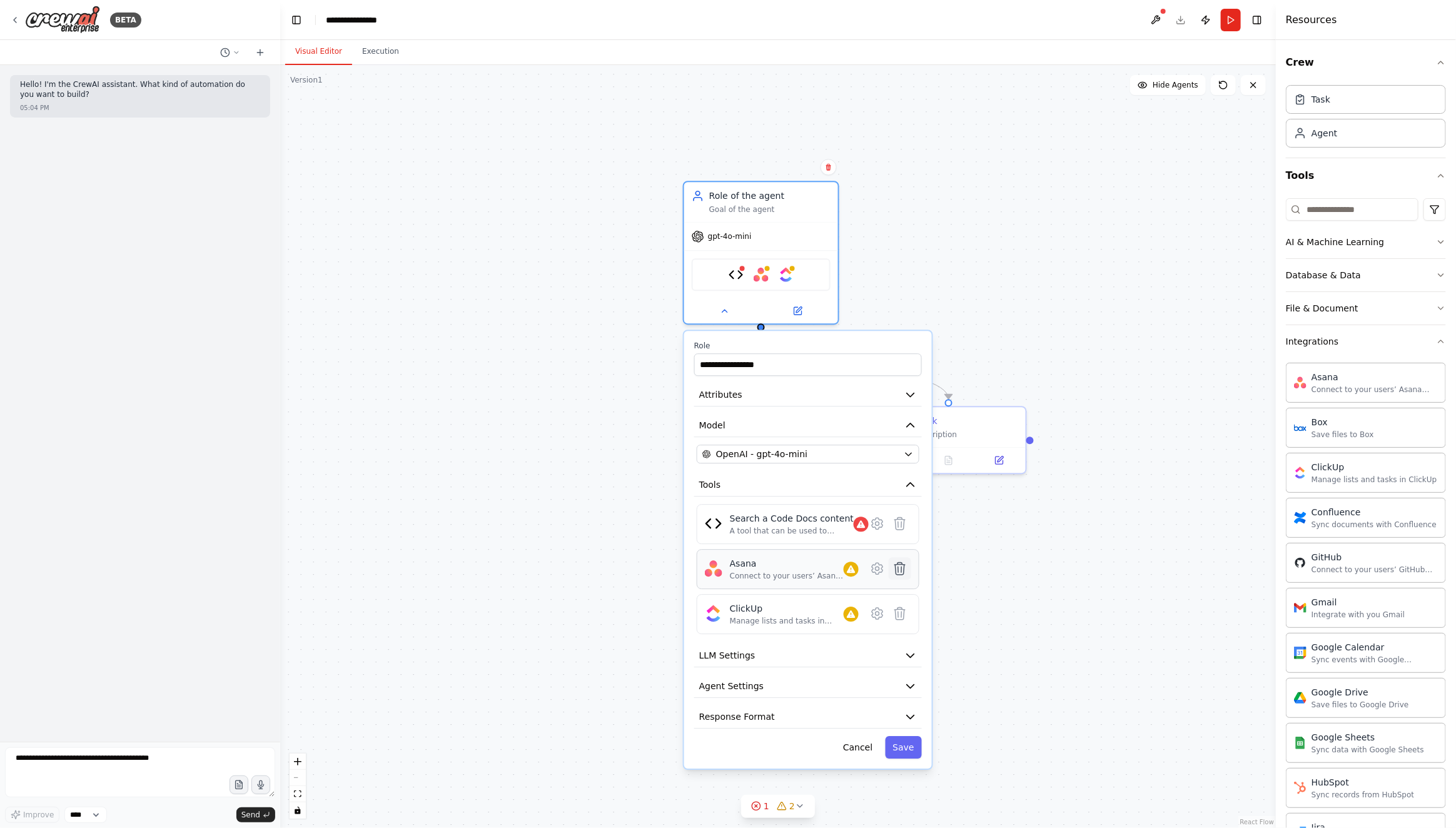
click at [900, 564] on icon at bounding box center [900, 569] width 11 height 12
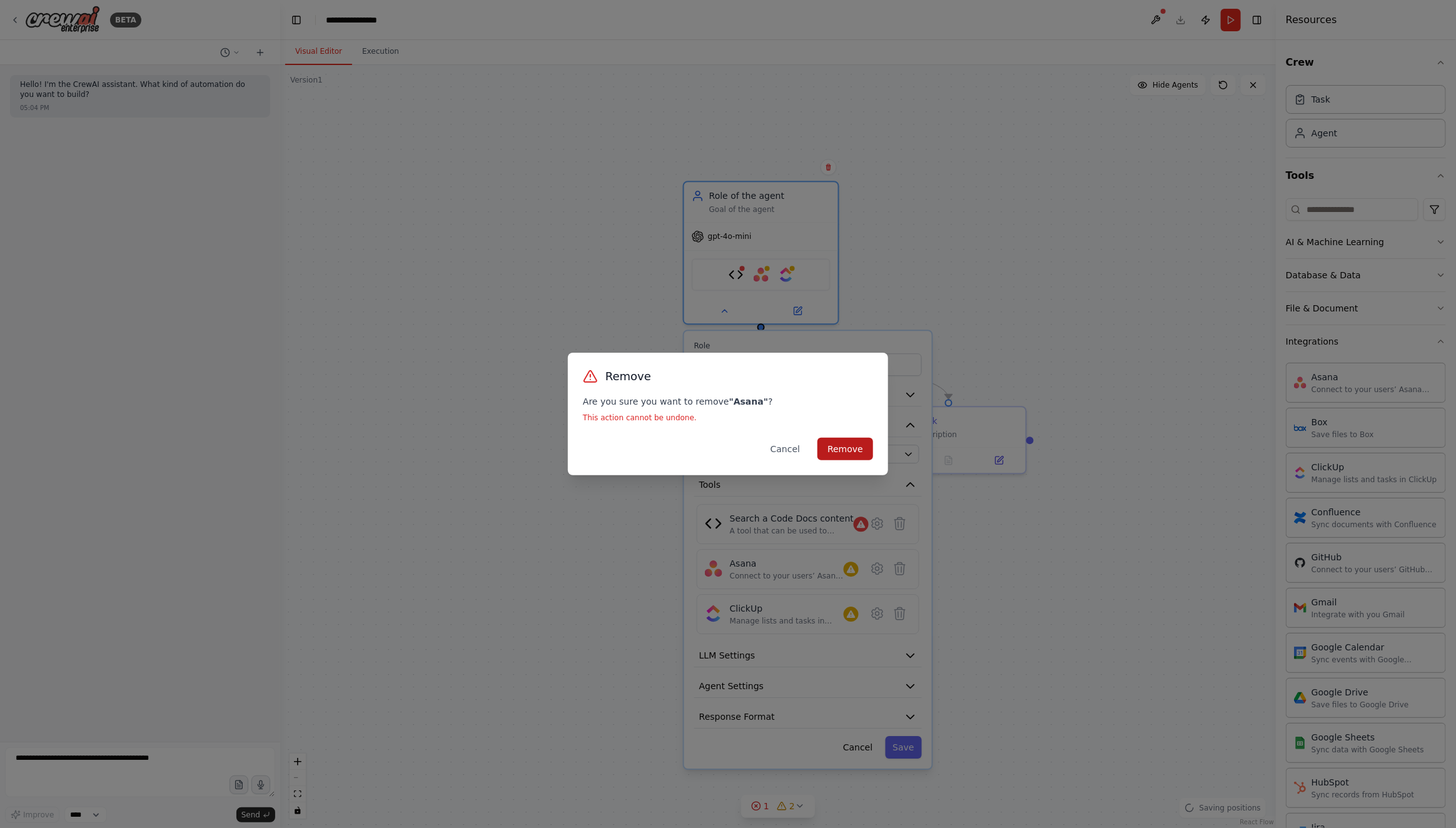
click at [847, 444] on button "Remove" at bounding box center [845, 449] width 56 height 23
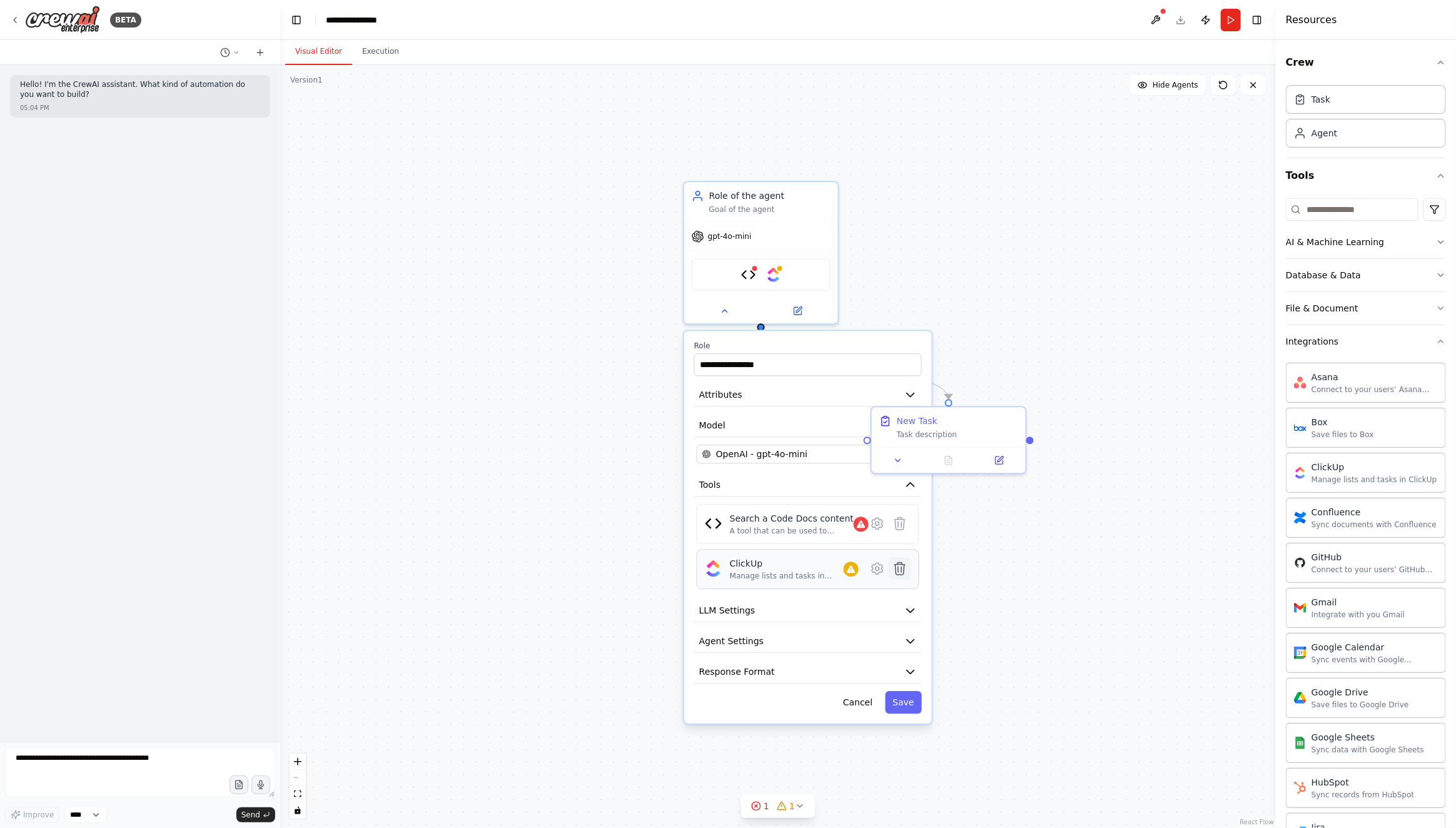
click at [901, 572] on icon at bounding box center [900, 568] width 15 height 15
click at [903, 563] on icon at bounding box center [900, 569] width 11 height 12
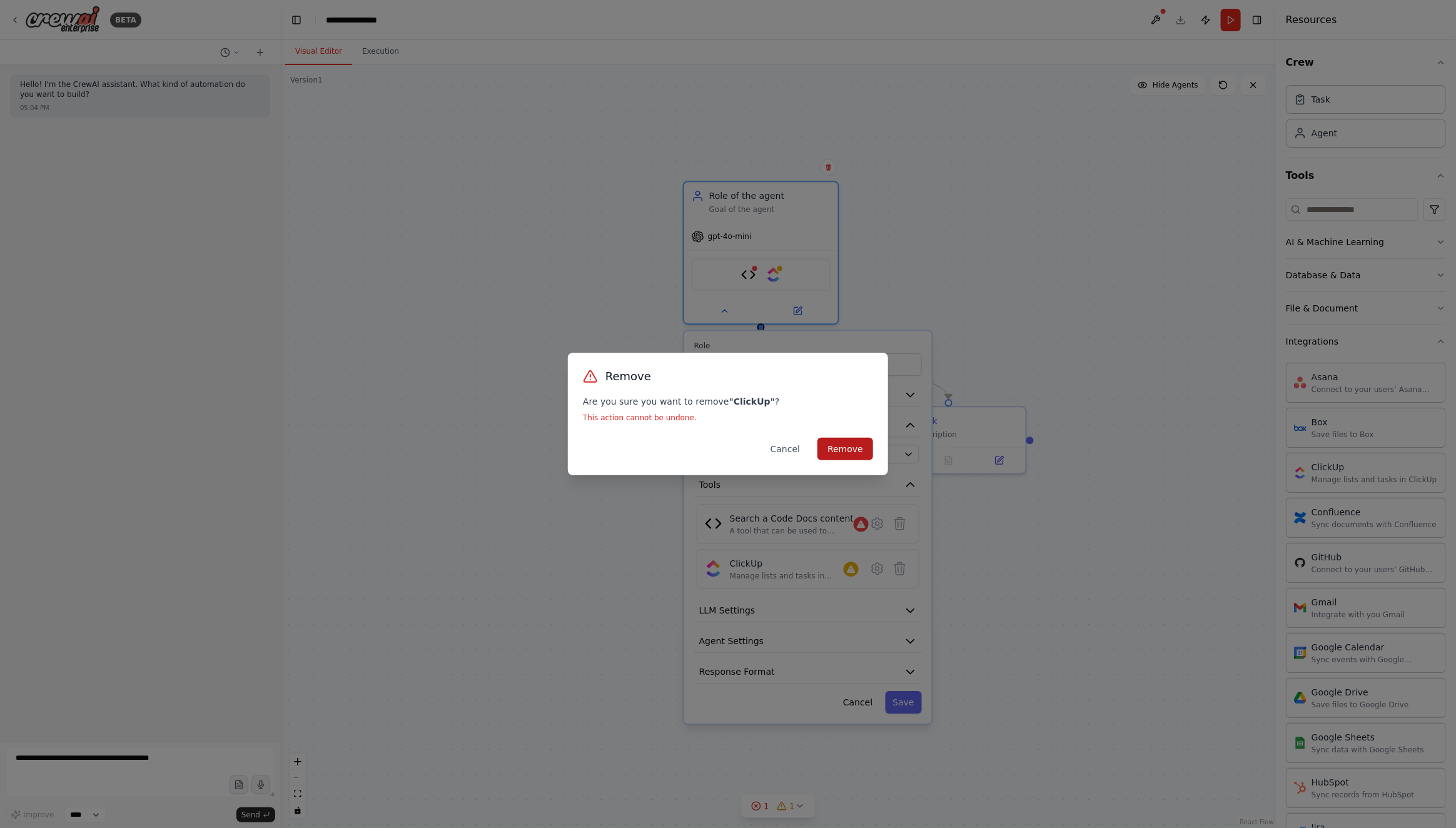
click at [858, 445] on button "Remove" at bounding box center [845, 449] width 56 height 23
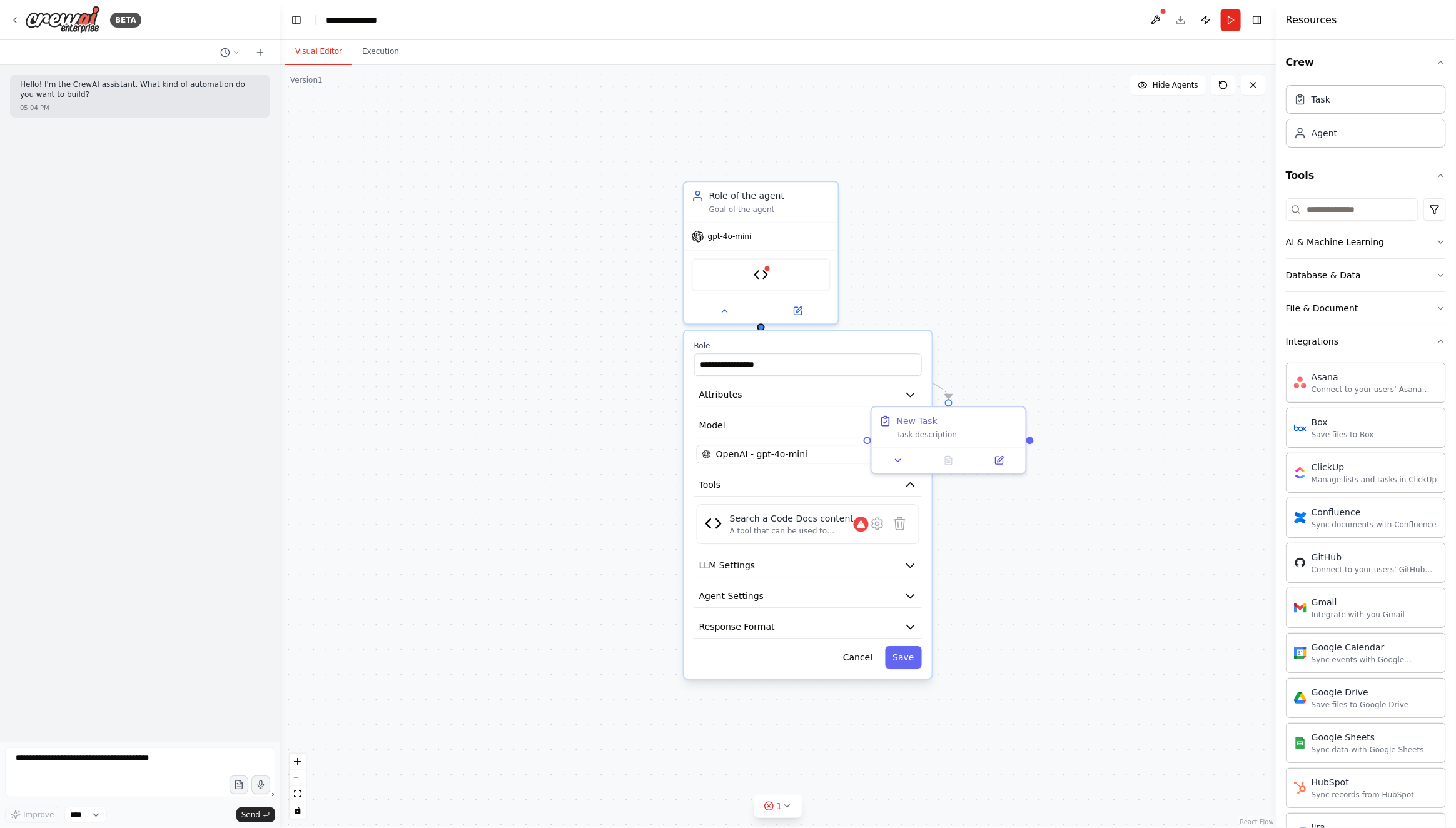
click at [955, 240] on div ".deletable-edge-delete-btn { width: 20px; height: 20px; border: 0px solid #ffff…" at bounding box center [779, 447] width 996 height 763
click at [861, 653] on button "Cancel" at bounding box center [858, 656] width 45 height 23
click at [1154, 22] on button at bounding box center [1155, 20] width 20 height 23
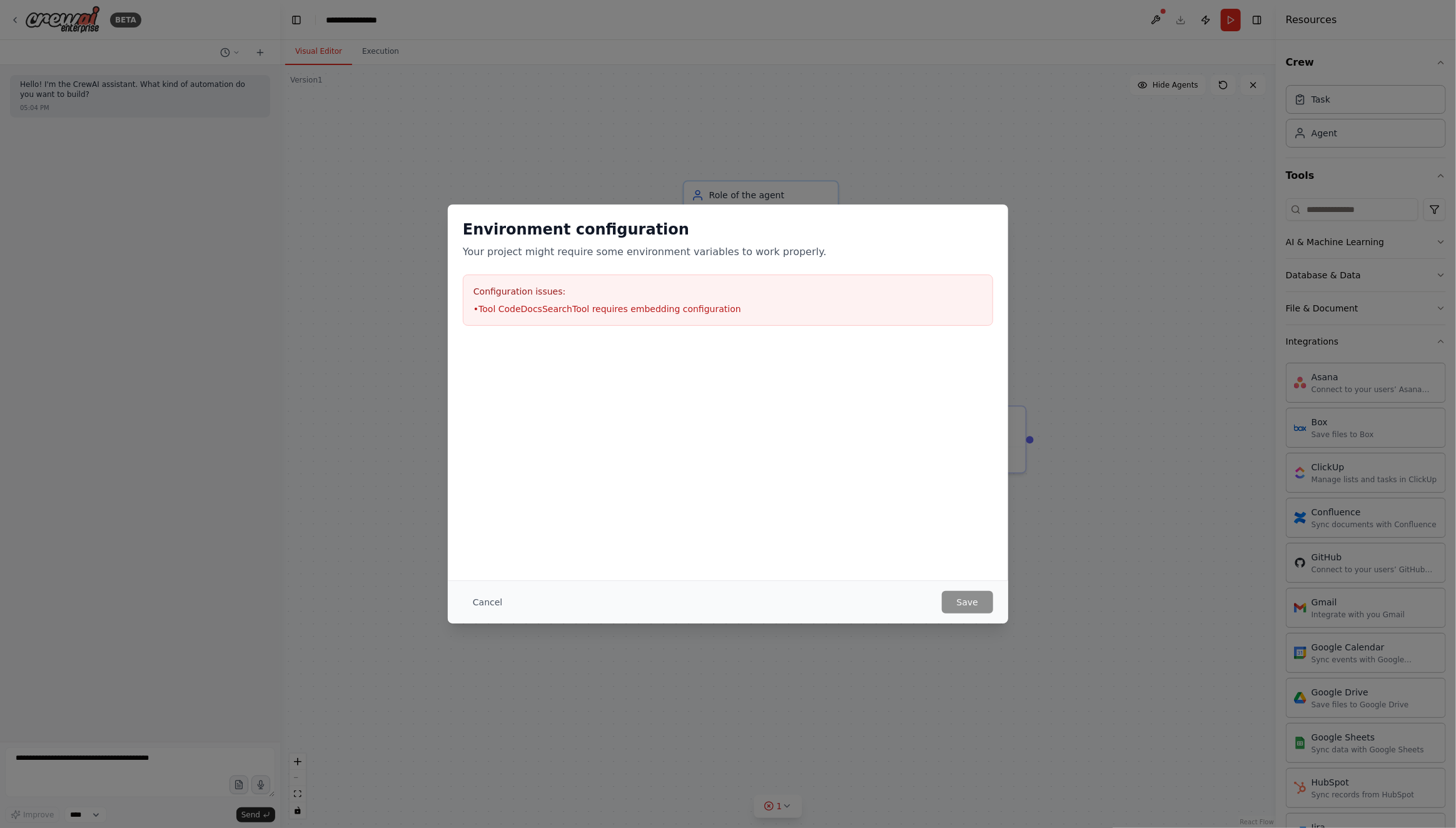
click at [1207, 18] on div "Environment configuration Your project might require some environment variables…" at bounding box center [728, 414] width 1456 height 828
click at [483, 612] on button "Cancel" at bounding box center [487, 602] width 49 height 23
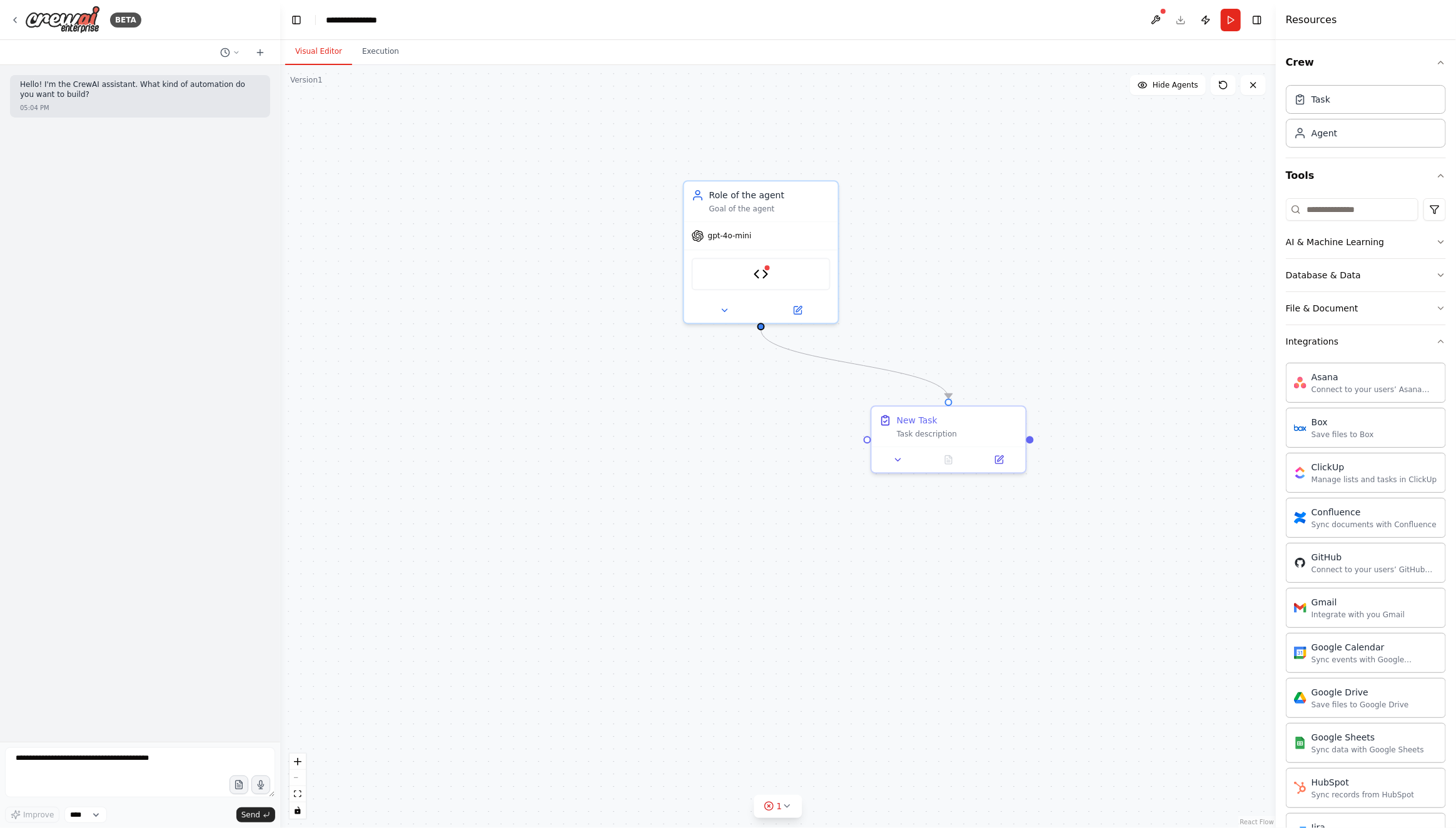
click at [483, 605] on div ".deletable-edge-delete-btn { width: 20px; height: 20px; border: 0px solid #ffff…" at bounding box center [779, 447] width 996 height 763
